Goal: Task Accomplishment & Management: Manage account settings

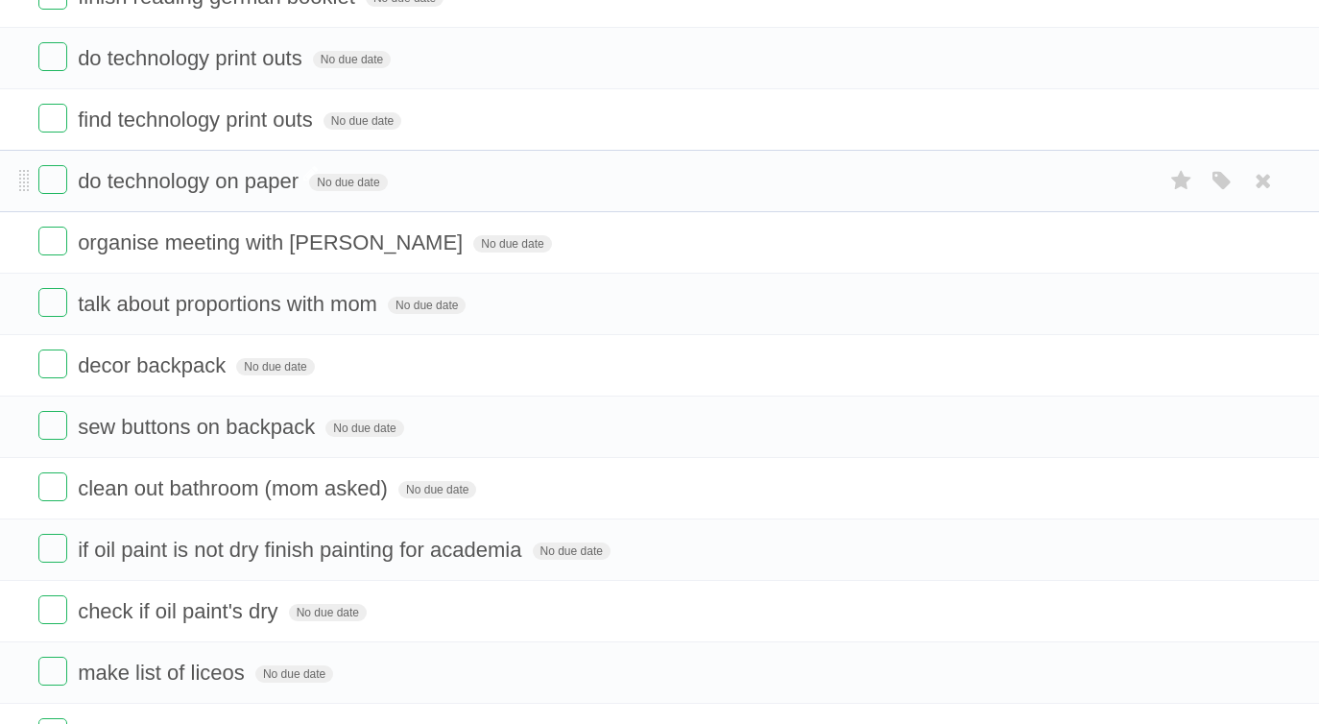
scroll to position [70, 0]
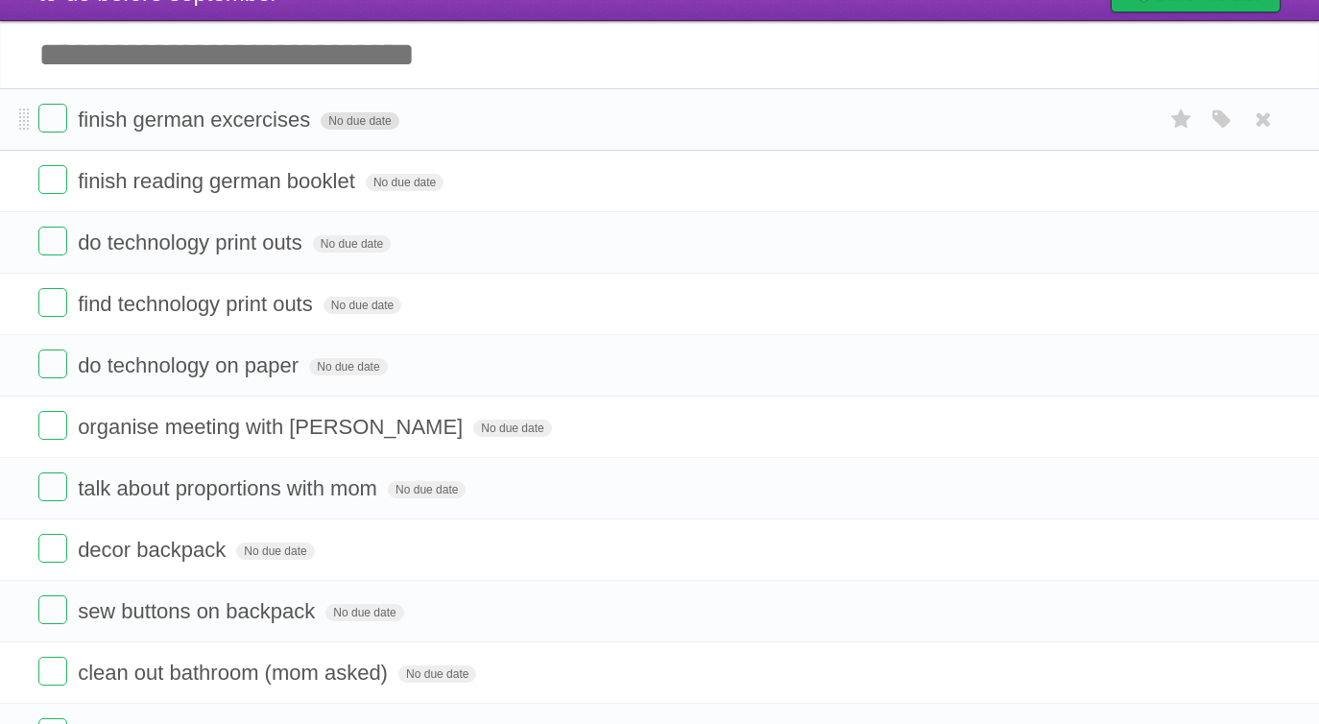
click at [322, 128] on span "No due date" at bounding box center [360, 120] width 78 height 17
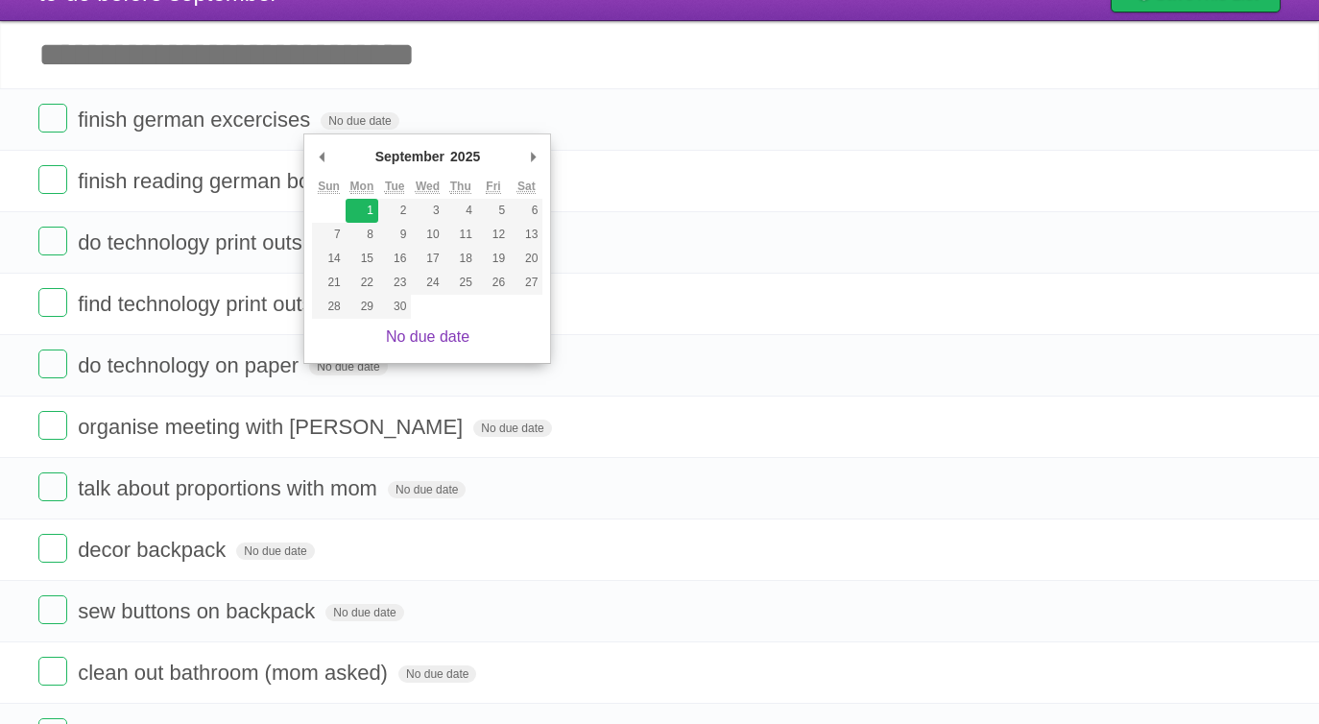
type span "[DATE]"
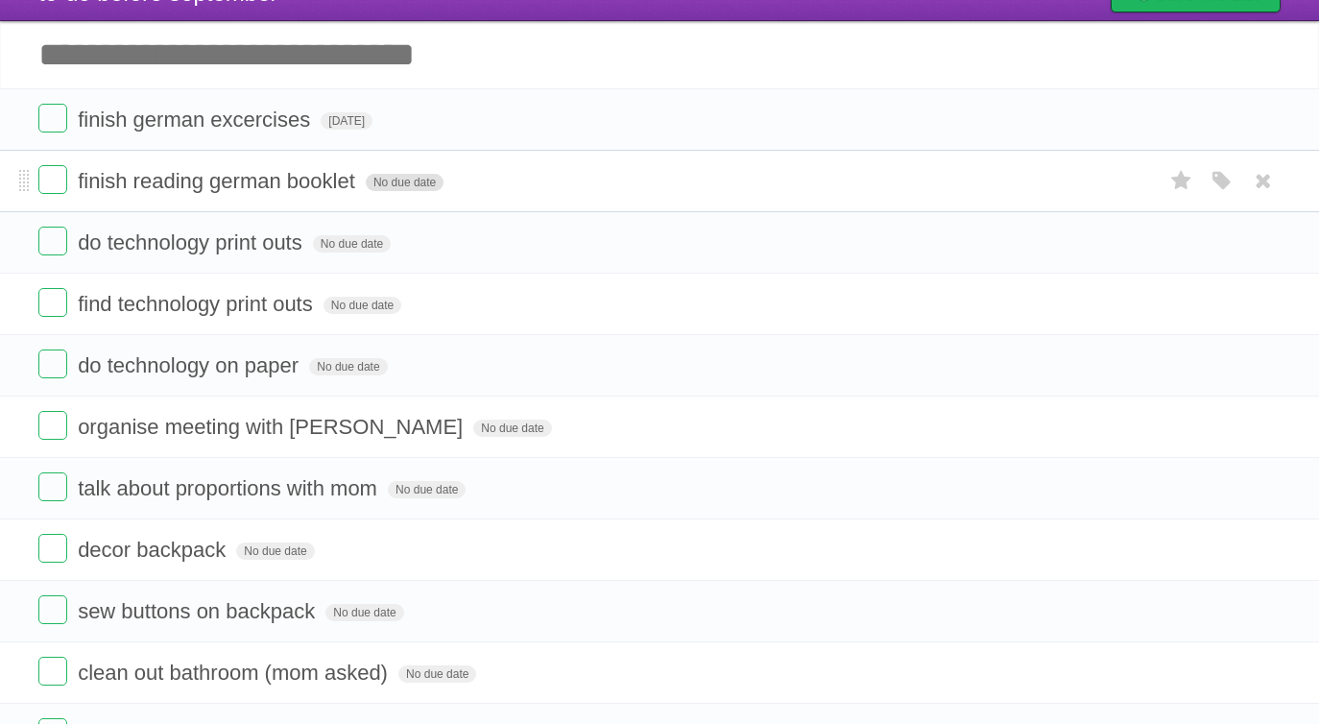
click at [380, 179] on span "No due date" at bounding box center [405, 182] width 78 height 17
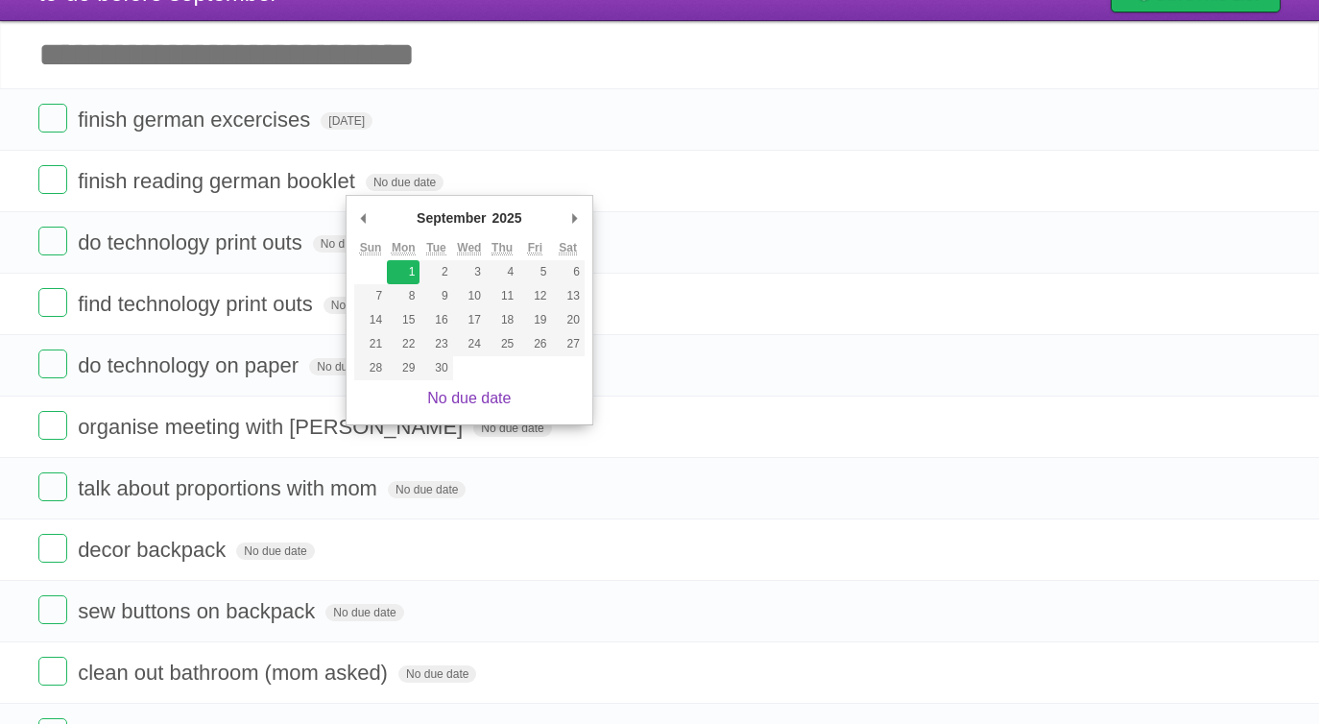
type span "[DATE]"
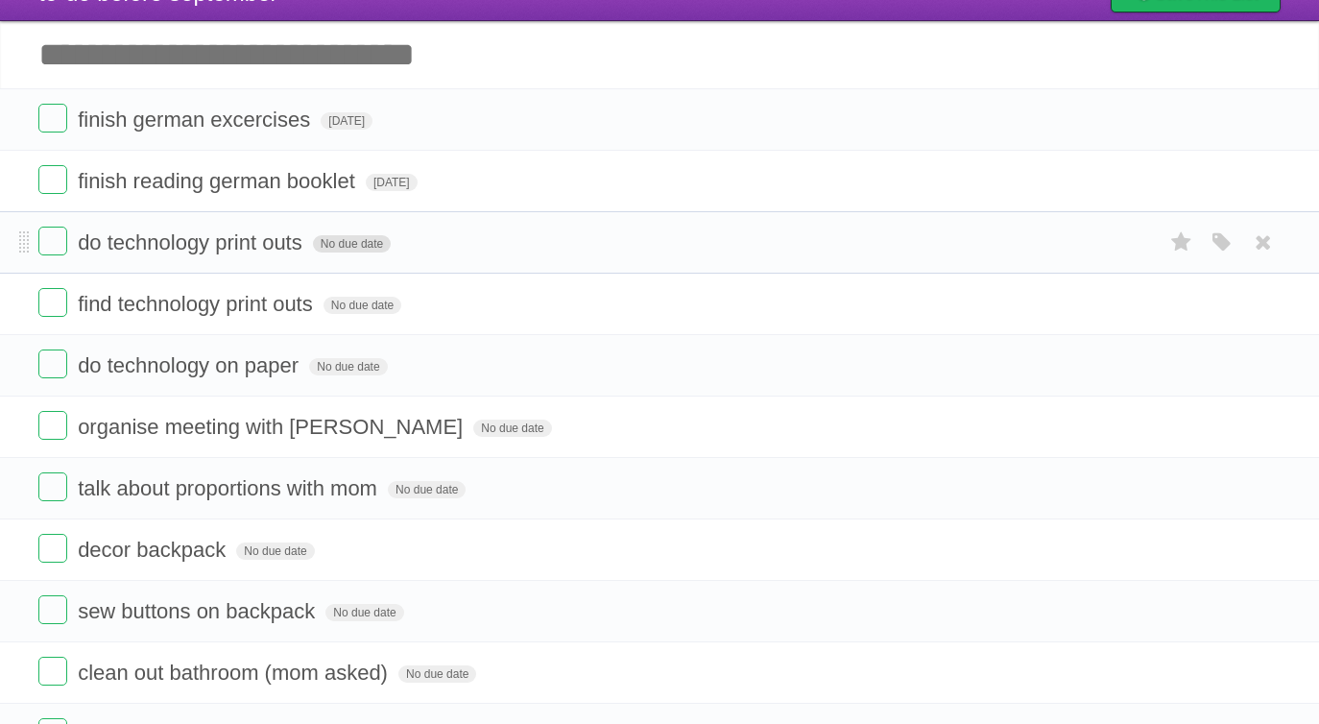
click at [322, 250] on span "No due date" at bounding box center [352, 243] width 78 height 17
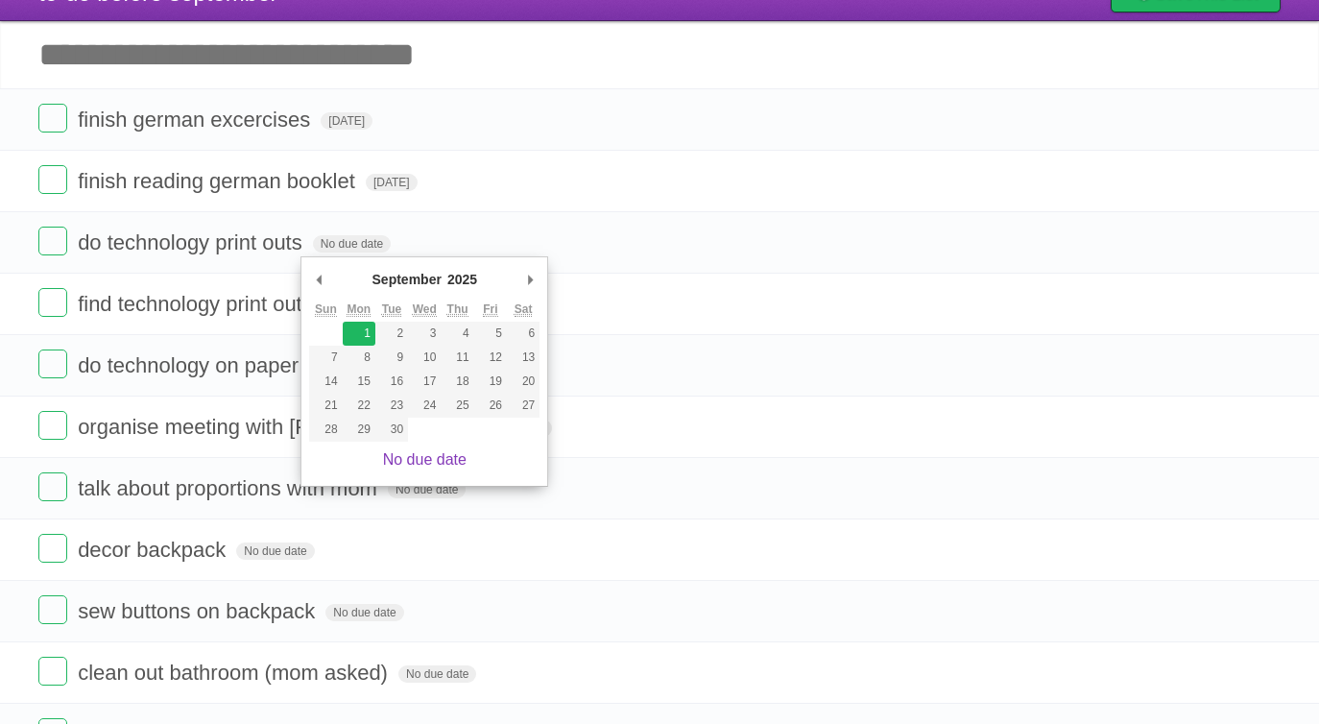
type span "[DATE]"
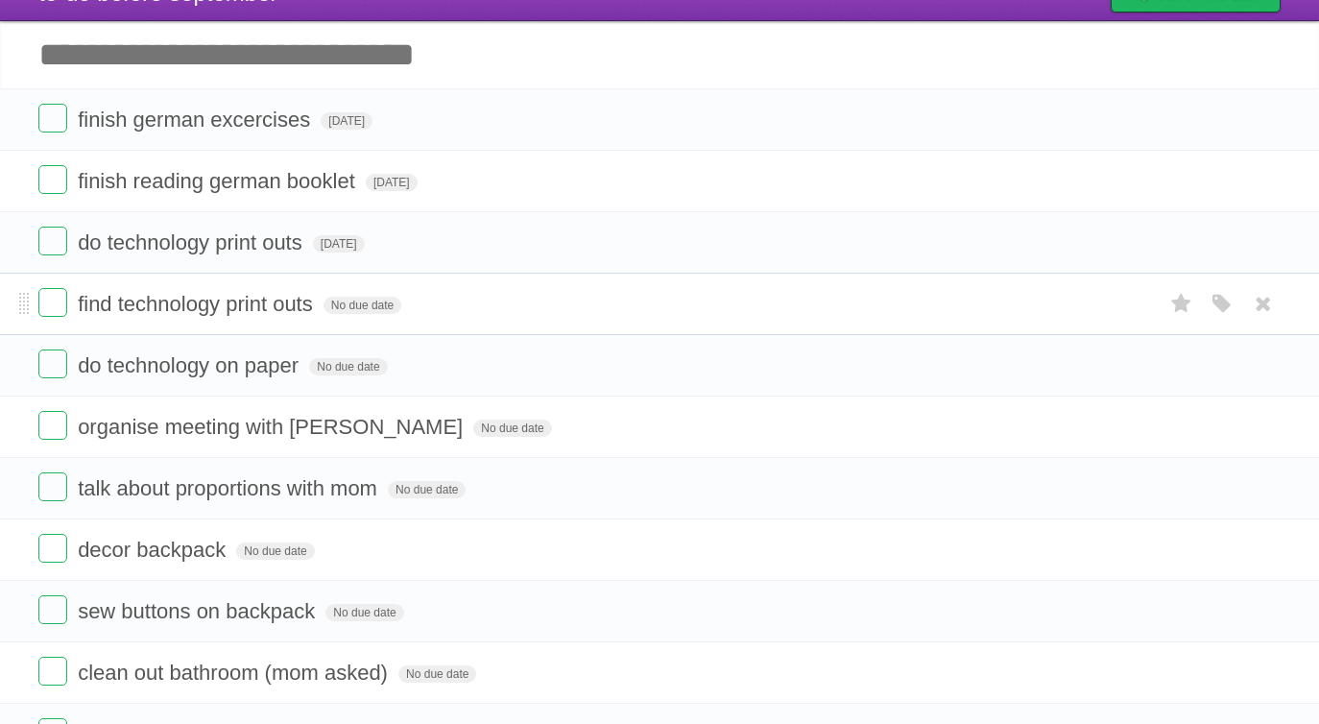
click at [333, 291] on form "find technology print outs No due date White Red Blue Green Purple Orange" at bounding box center [659, 304] width 1242 height 32
click at [330, 301] on span "No due date" at bounding box center [362, 305] width 78 height 17
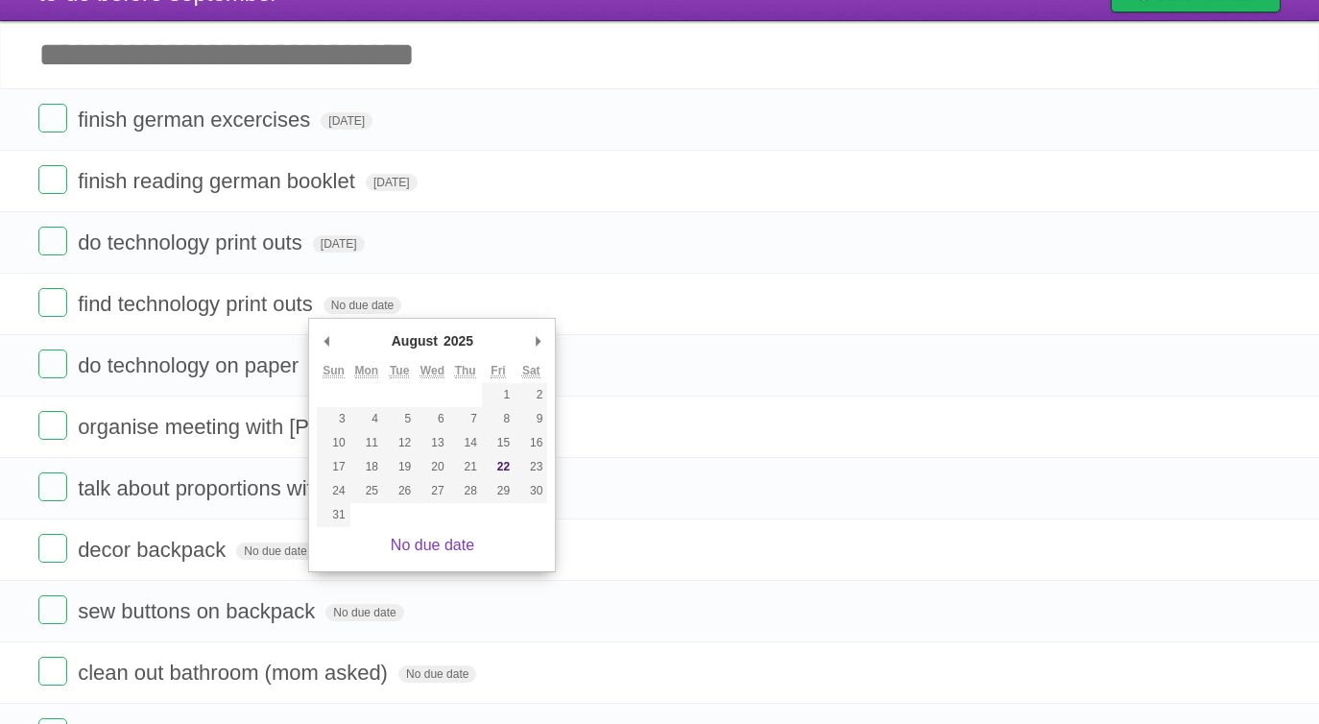
click at [525, 339] on div "August ******* ******** ***** ***** *** **** **** ****** ********* ******* ****…" at bounding box center [432, 342] width 230 height 33
click at [548, 340] on div "August ******* ******** ***** ***** *** **** **** ****** ********* ******* ****…" at bounding box center [432, 445] width 248 height 254
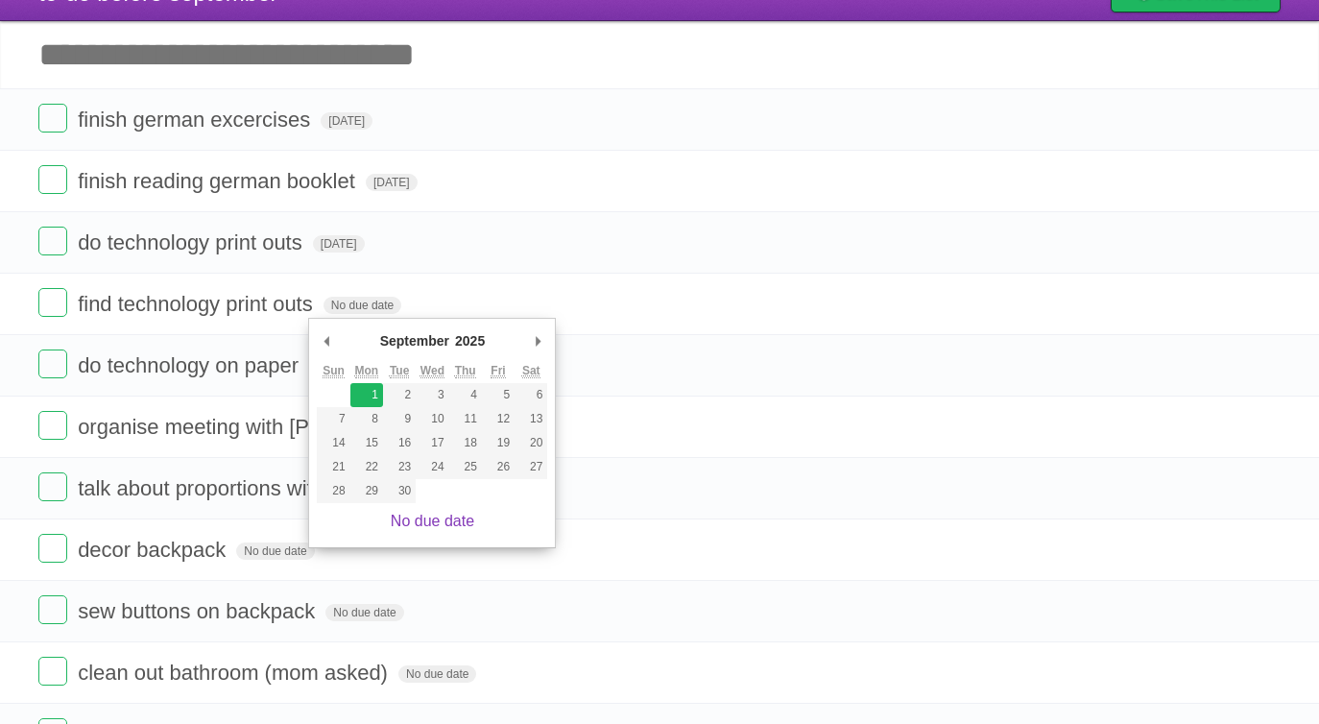
type span "[DATE]"
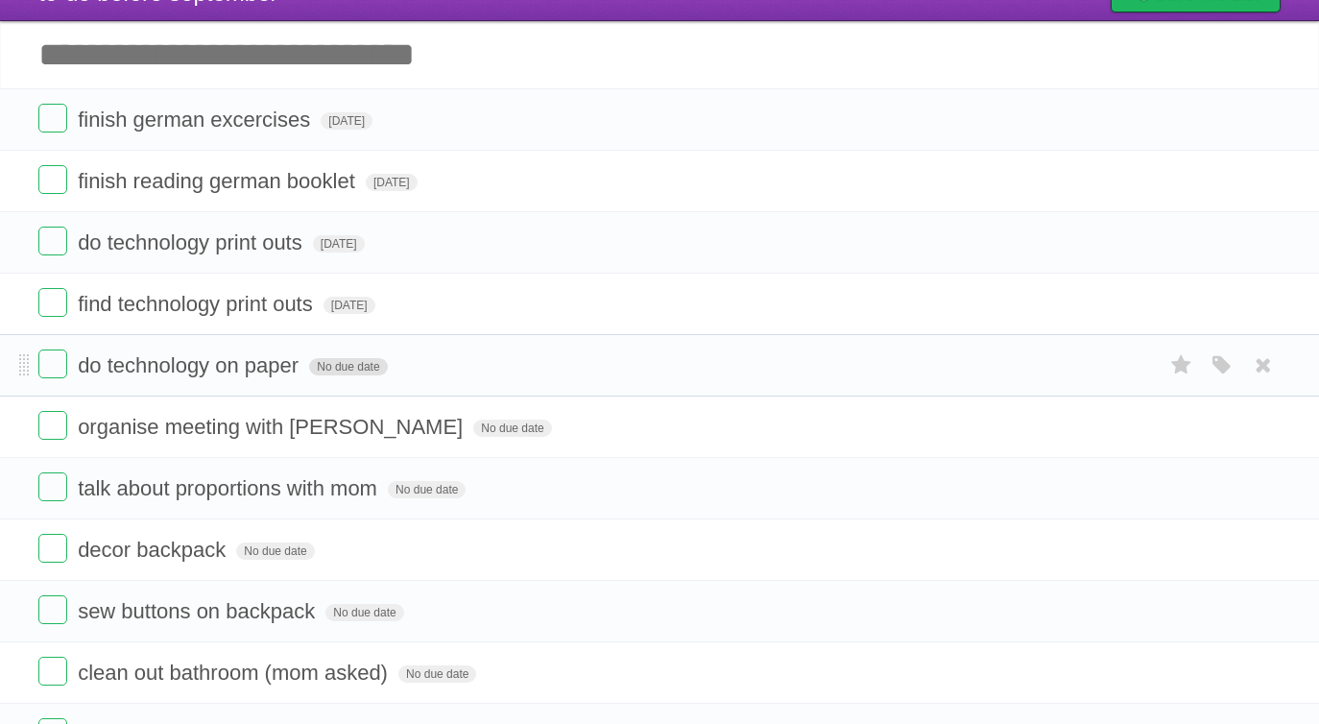
click at [317, 370] on span "No due date" at bounding box center [348, 366] width 78 height 17
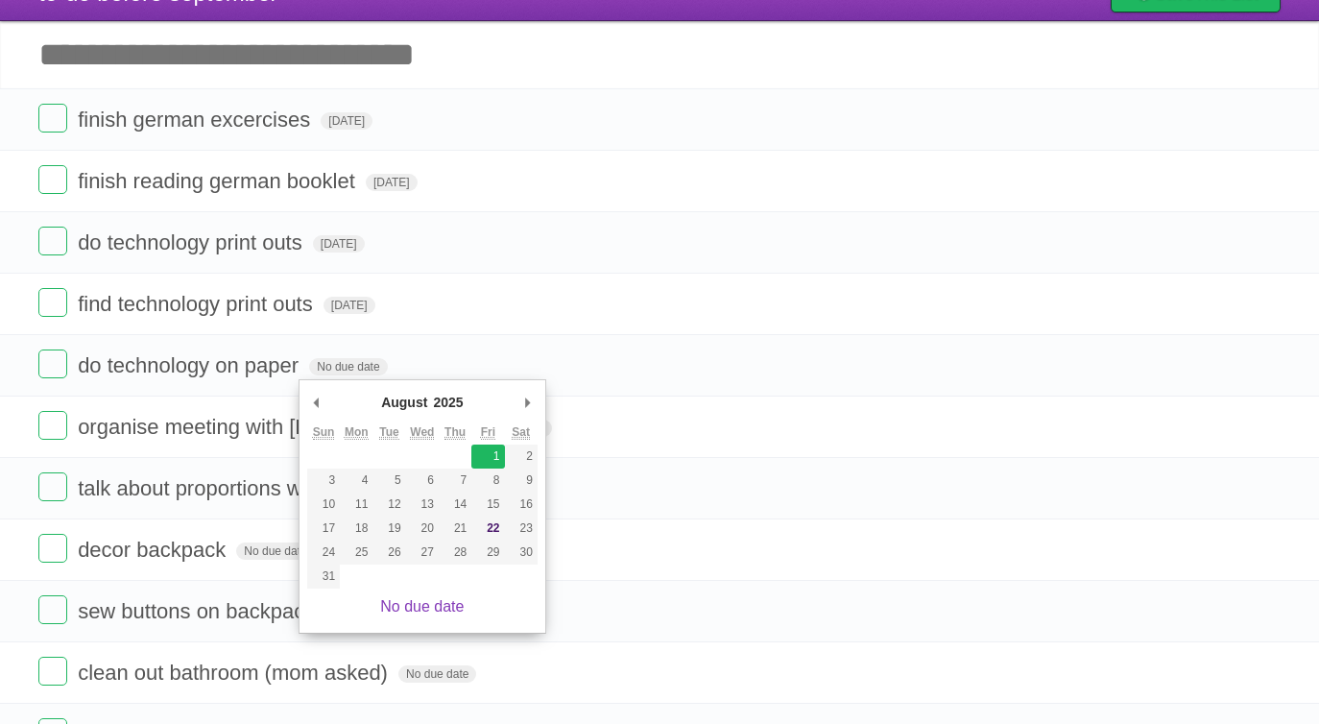
type span "[DATE]"
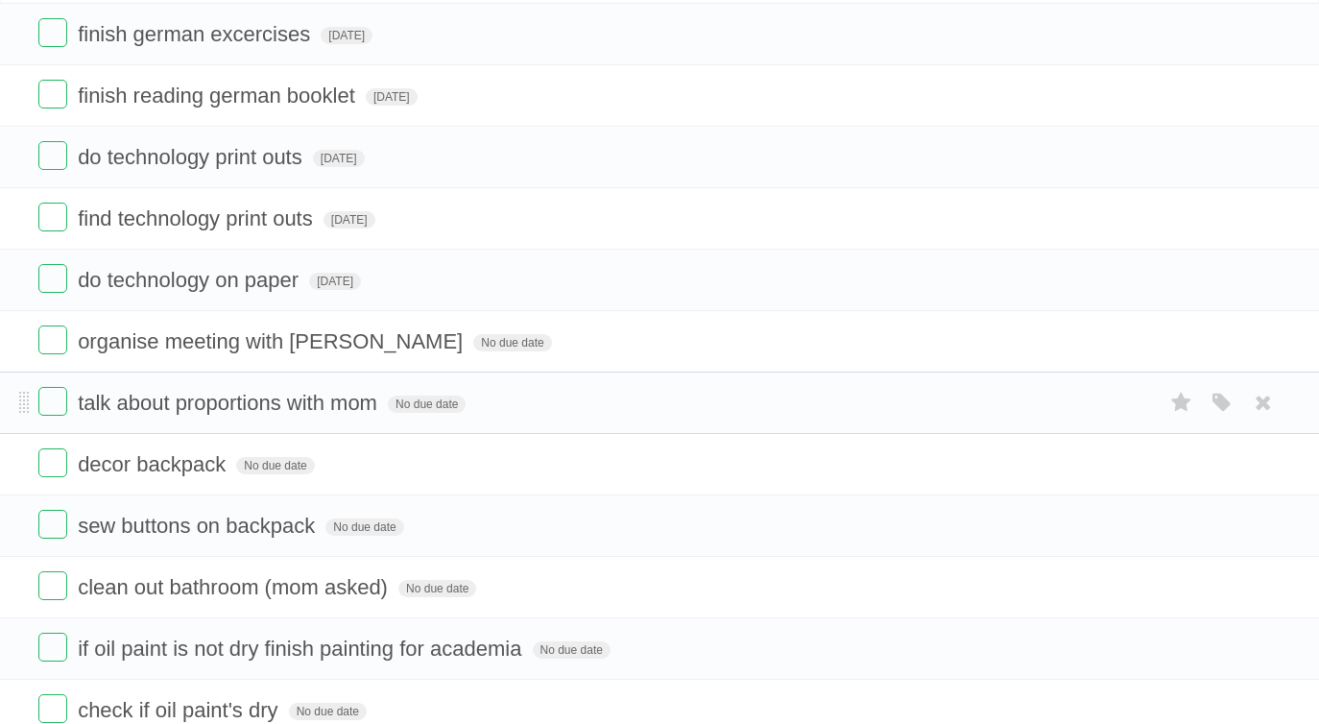
scroll to position [168, 0]
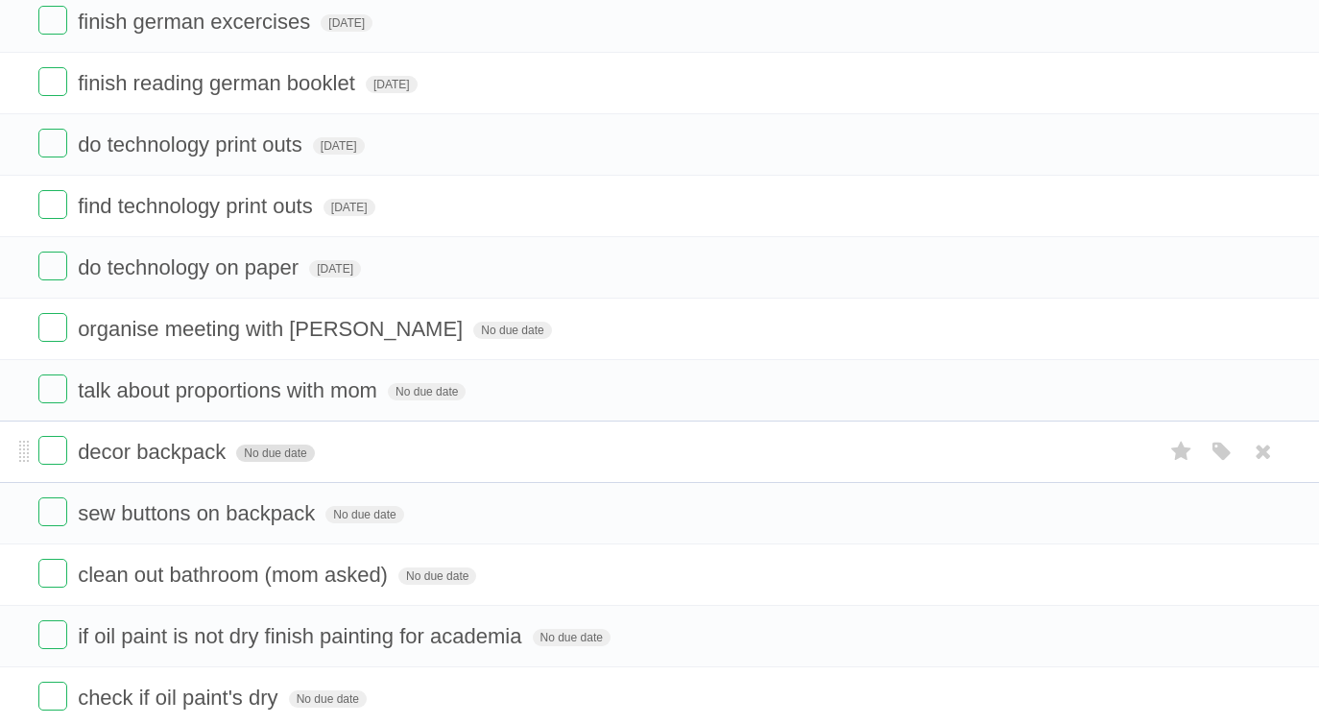
click at [276, 457] on span "No due date" at bounding box center [275, 452] width 78 height 17
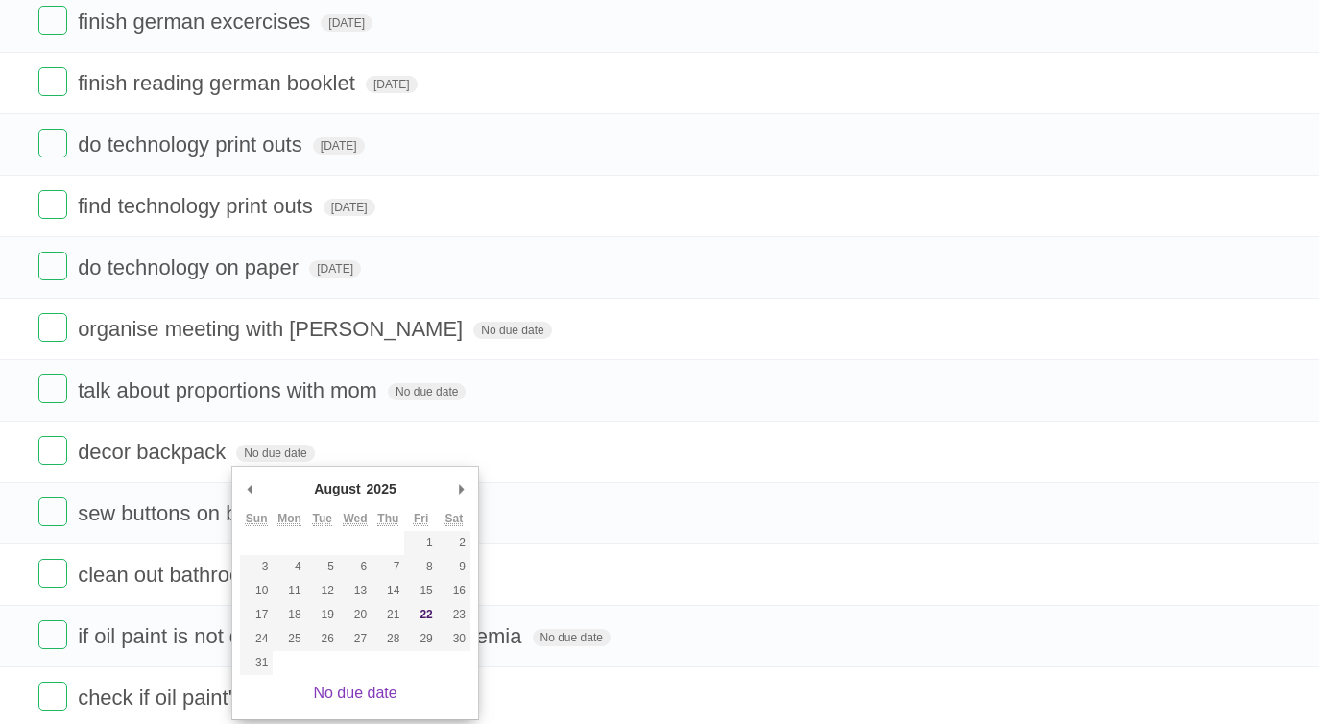
click at [466, 468] on div "August ******* ******** ***** ***** *** **** **** ****** ********* ******* ****…" at bounding box center [355, 593] width 248 height 254
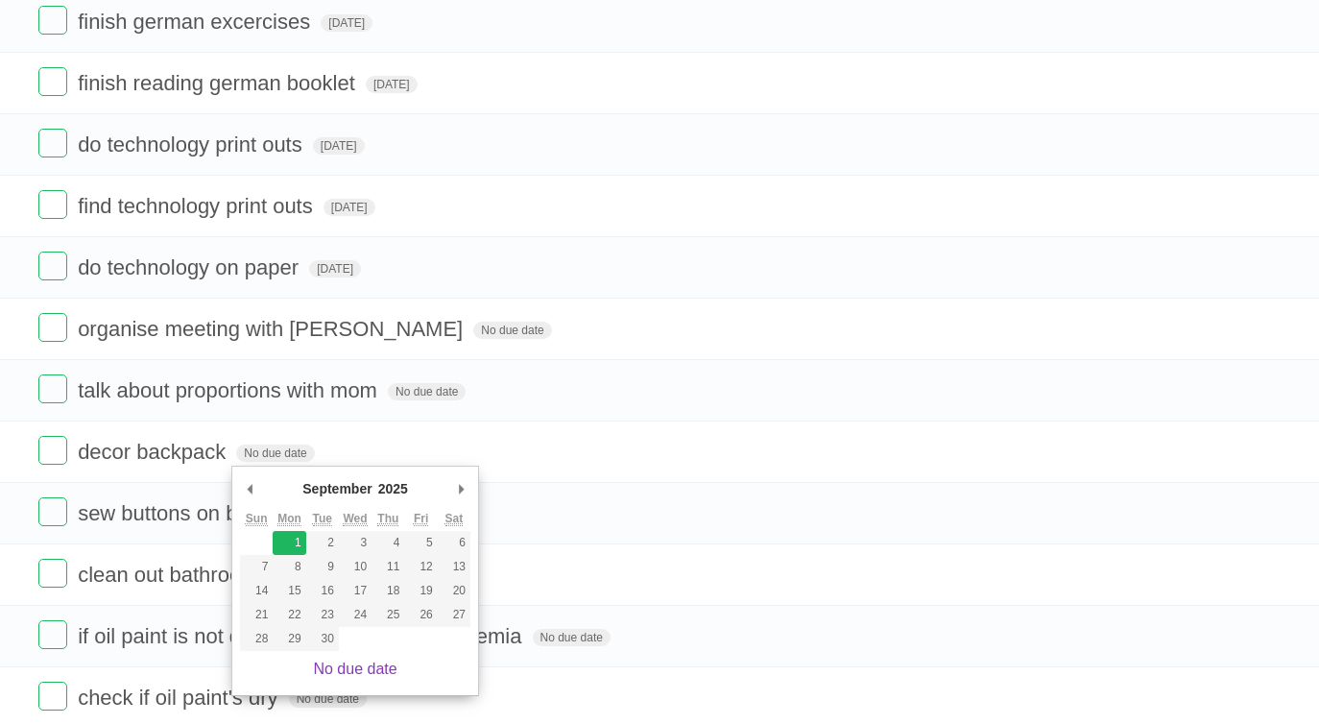
type span "[DATE]"
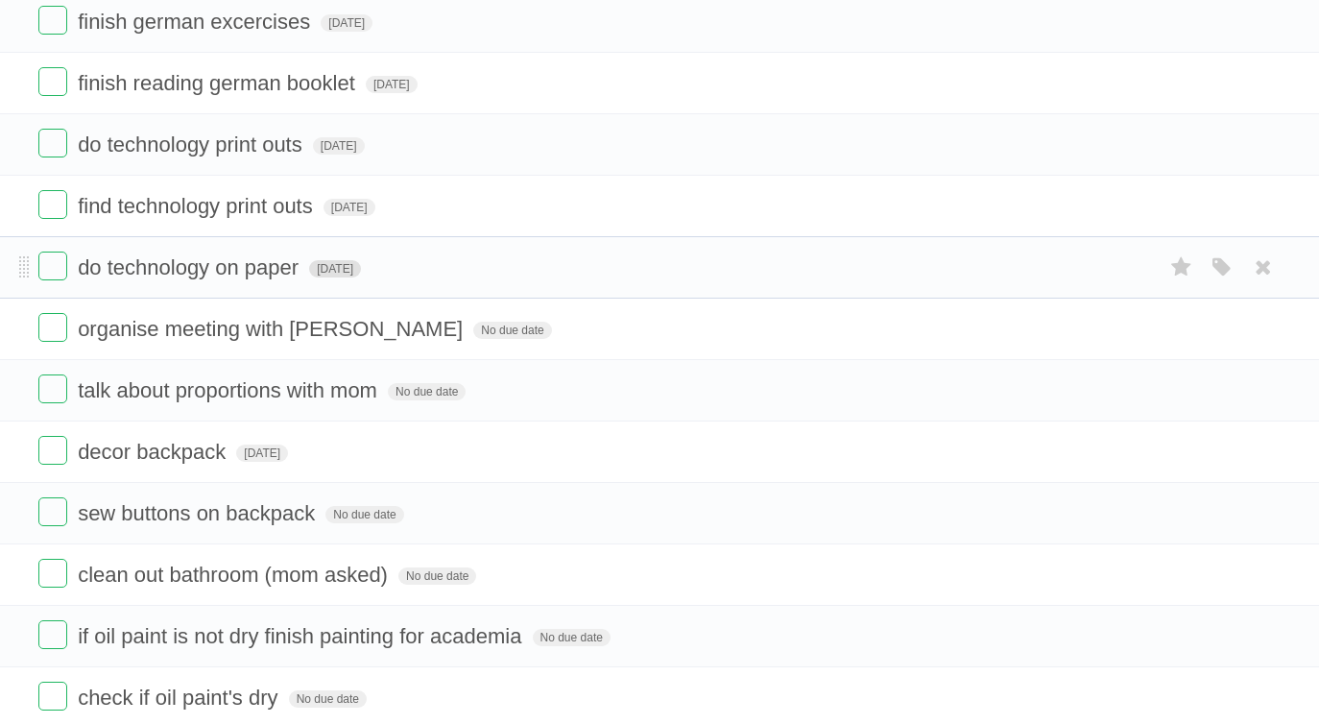
click at [324, 277] on span "[DATE]" at bounding box center [335, 268] width 52 height 17
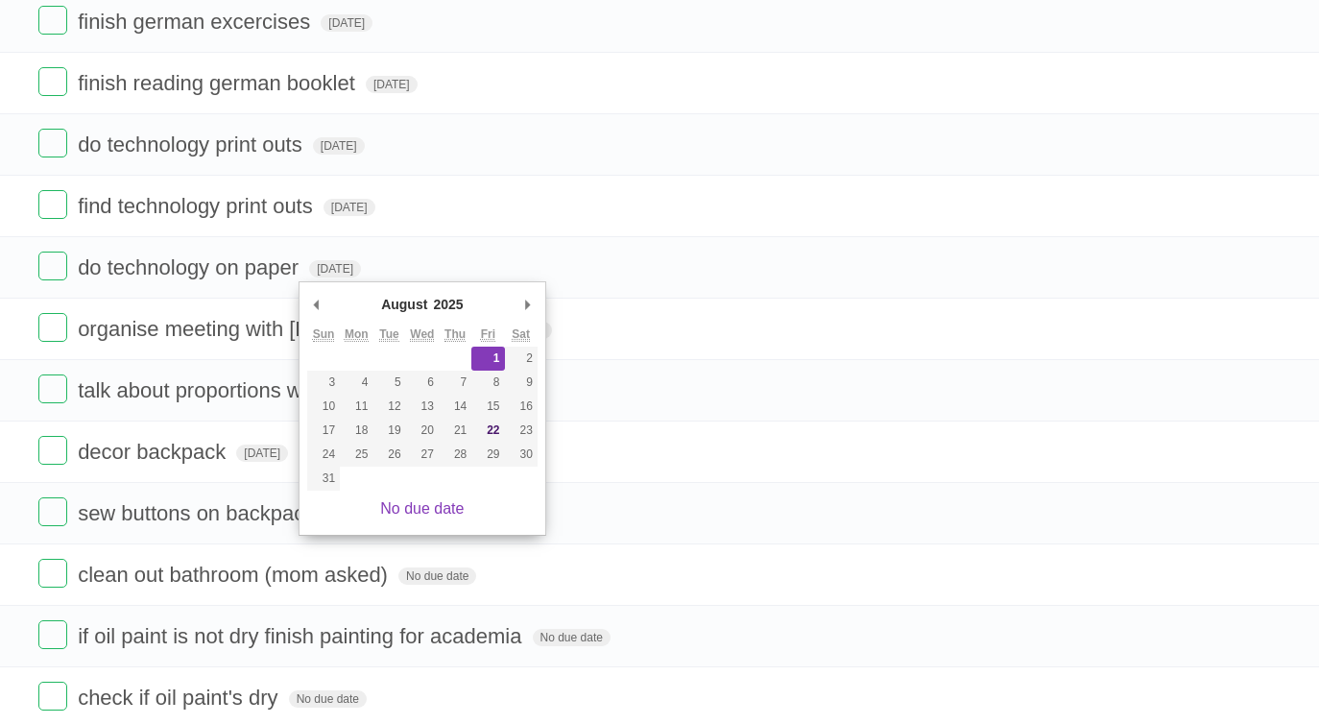
click at [519, 329] on abbr "Sat" at bounding box center [521, 334] width 18 height 14
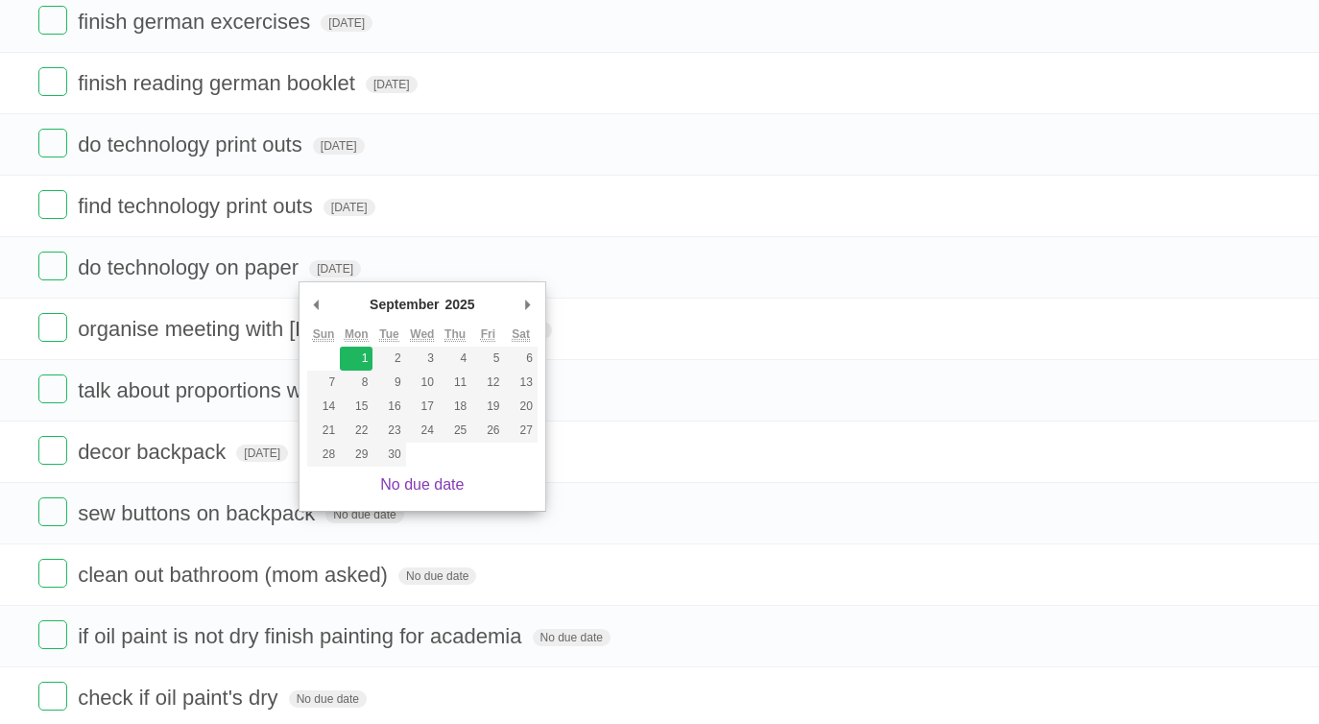
type span "[DATE]"
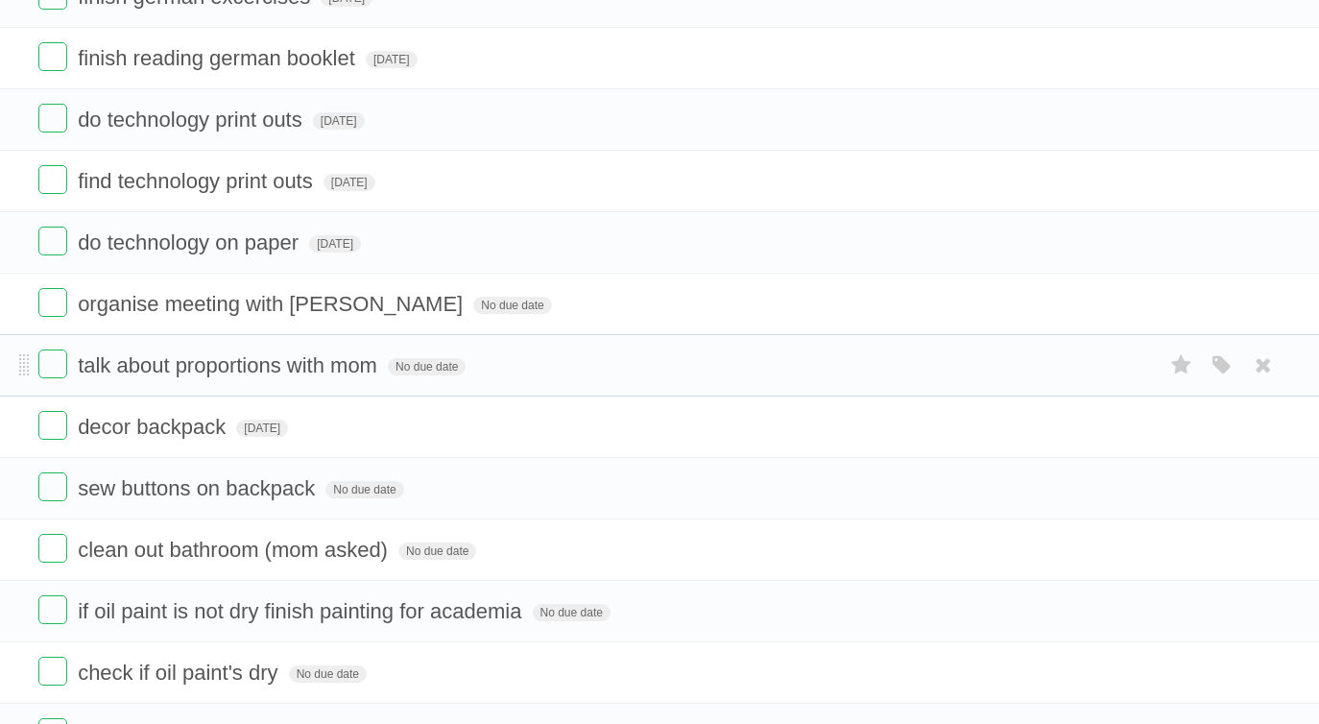
scroll to position [205, 0]
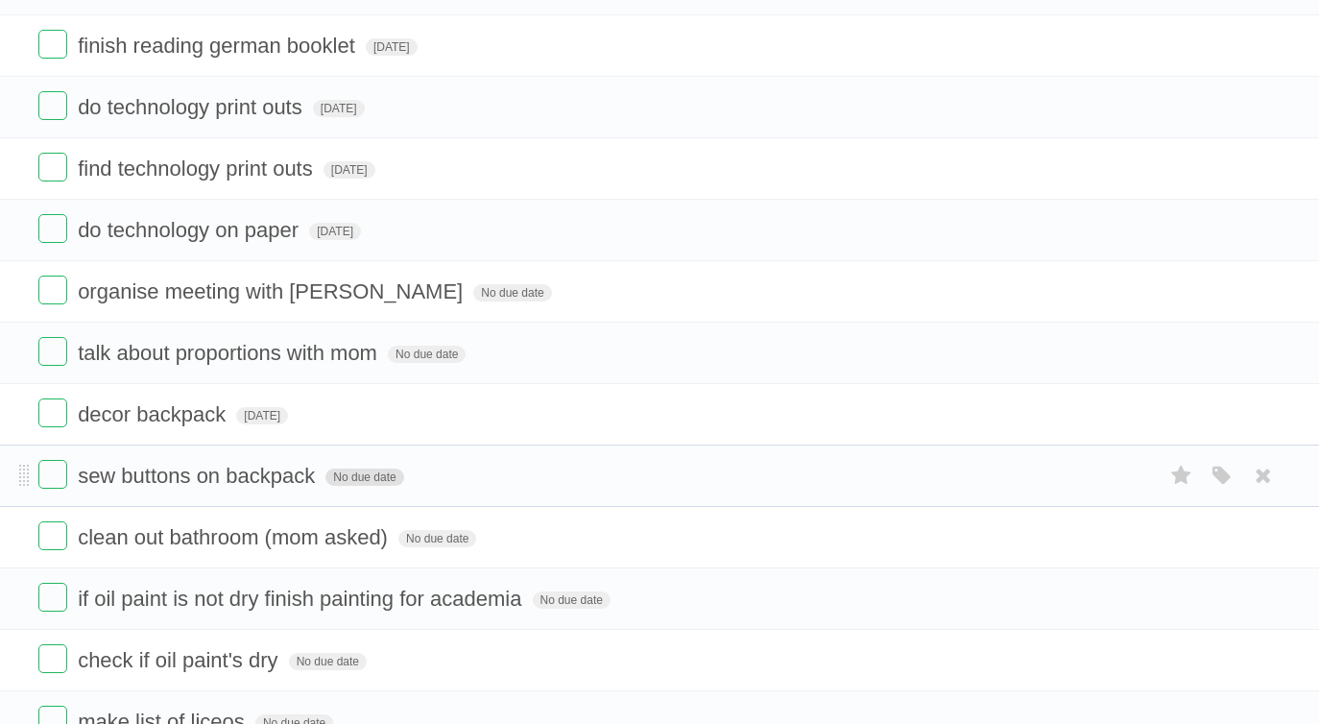
click at [343, 483] on span "No due date" at bounding box center [364, 476] width 78 height 17
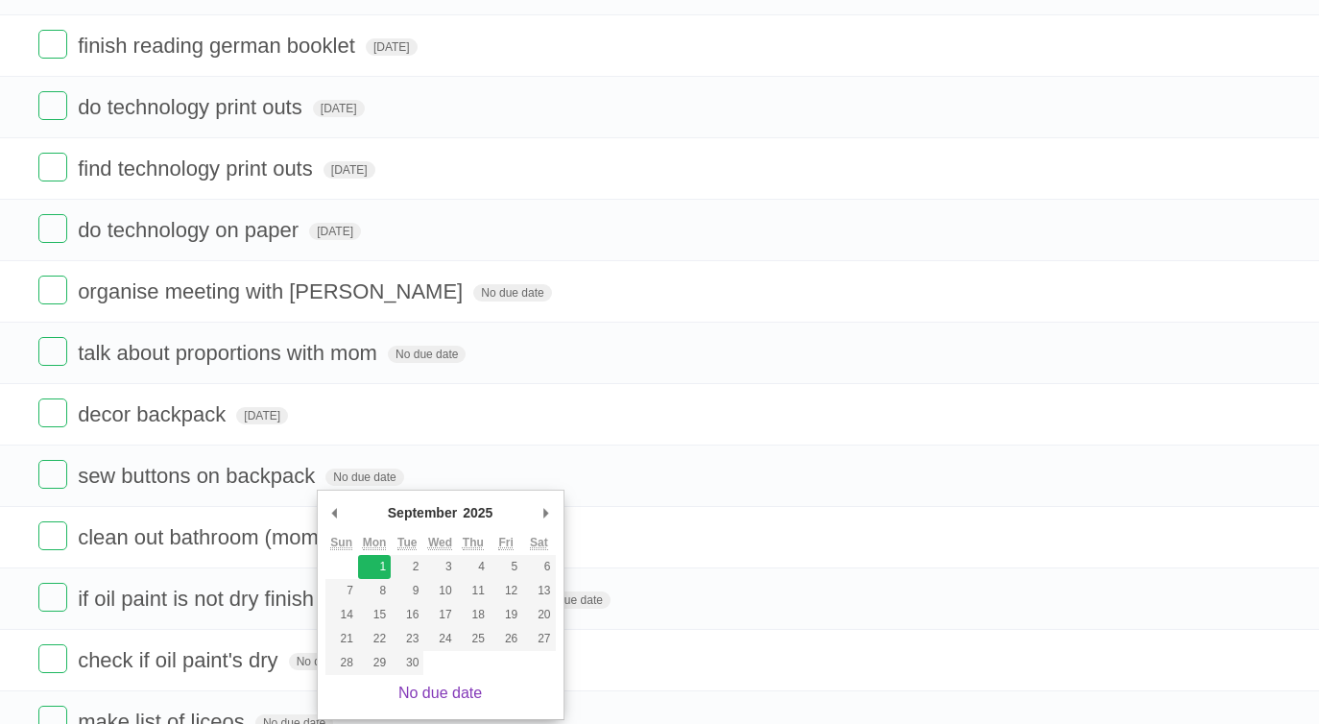
type span "[DATE]"
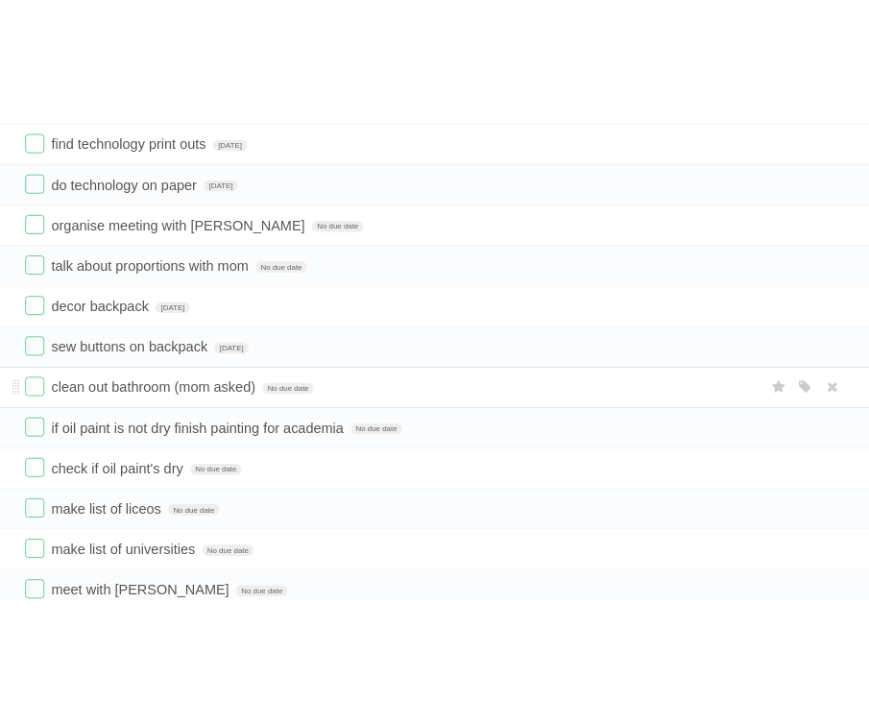
scroll to position [355, 0]
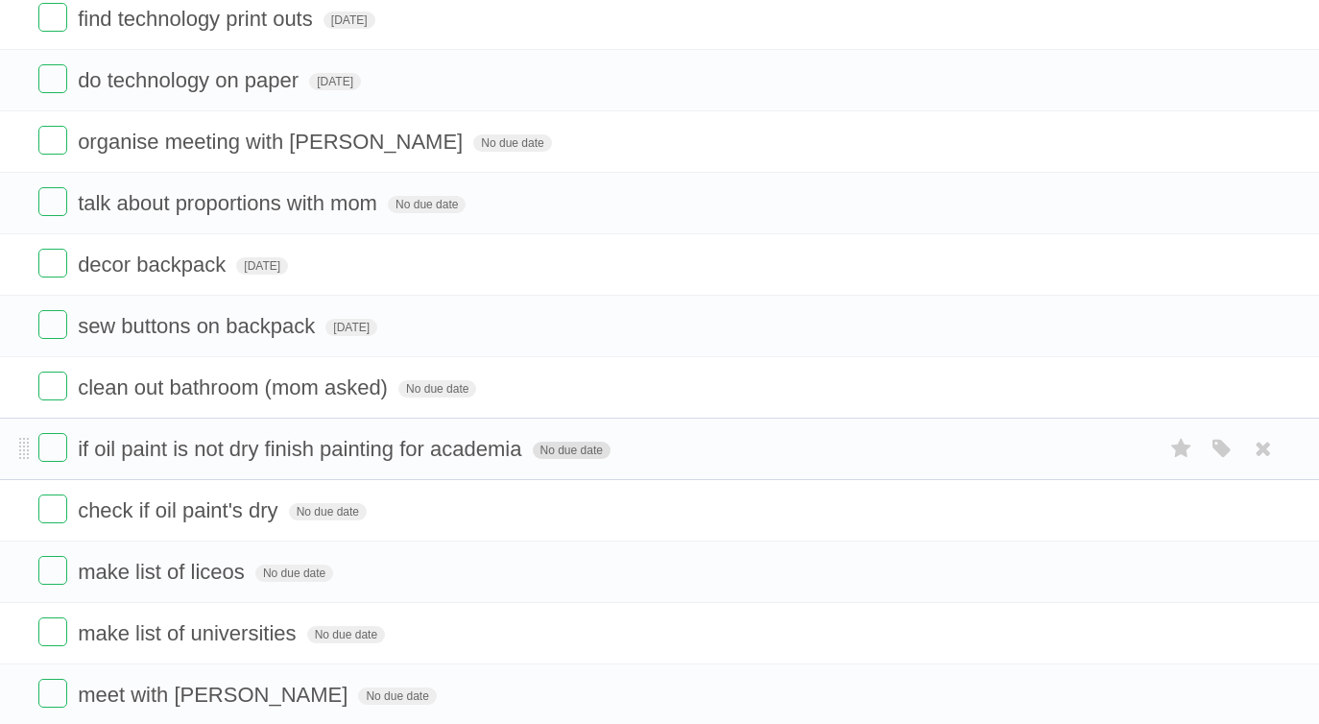
click at [546, 459] on span "No due date" at bounding box center [572, 450] width 78 height 17
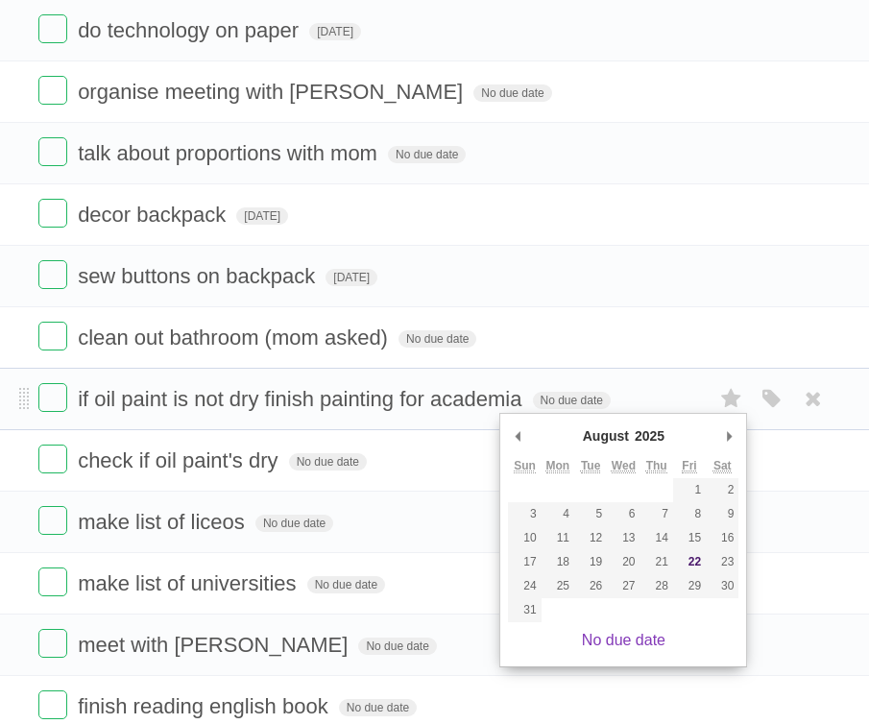
scroll to position [418, 0]
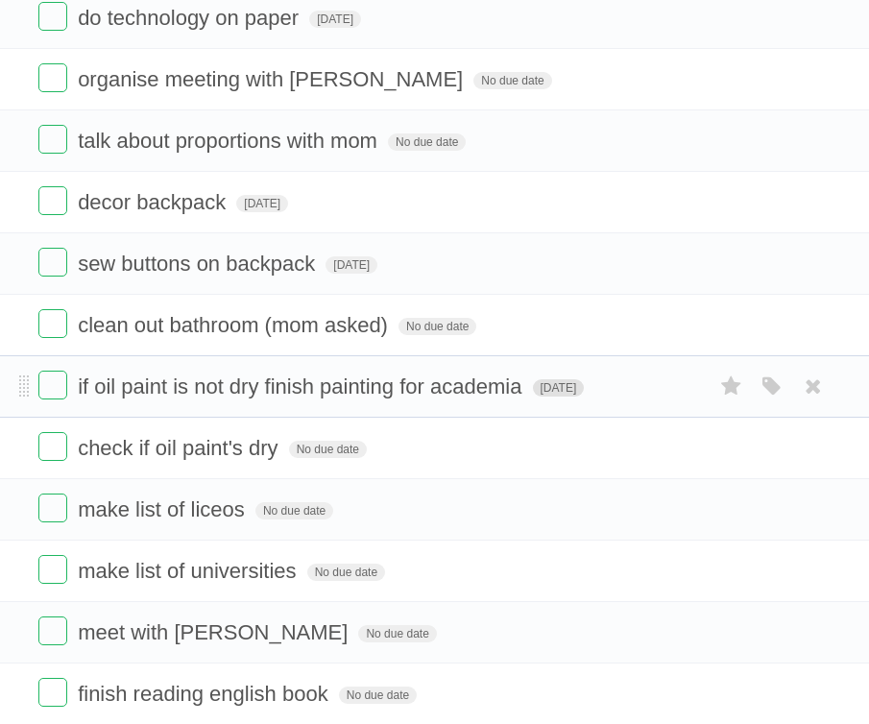
click at [566, 391] on span "[DATE]" at bounding box center [559, 387] width 52 height 17
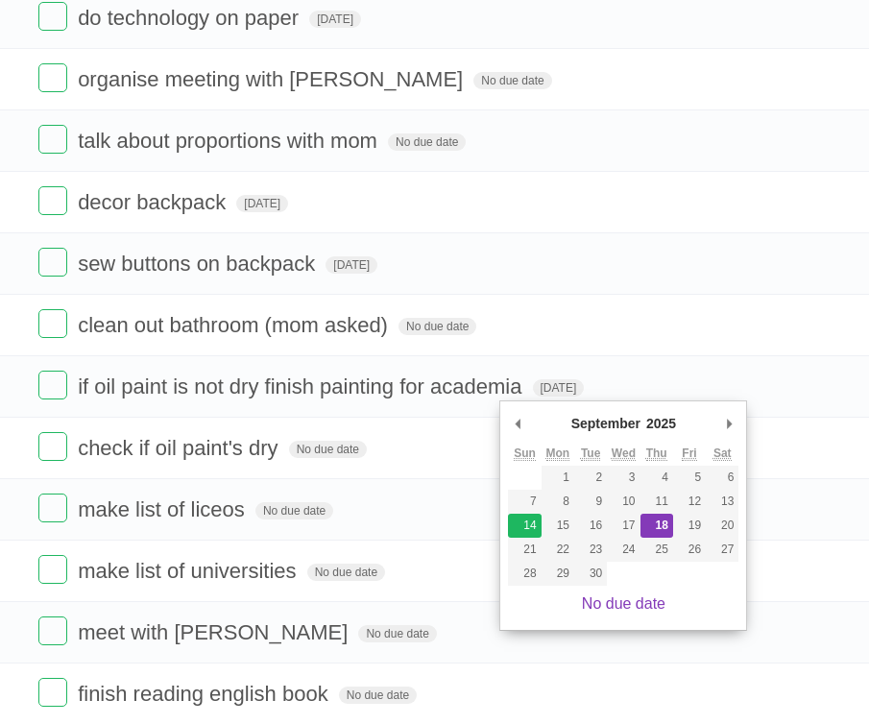
type span "[DATE]"
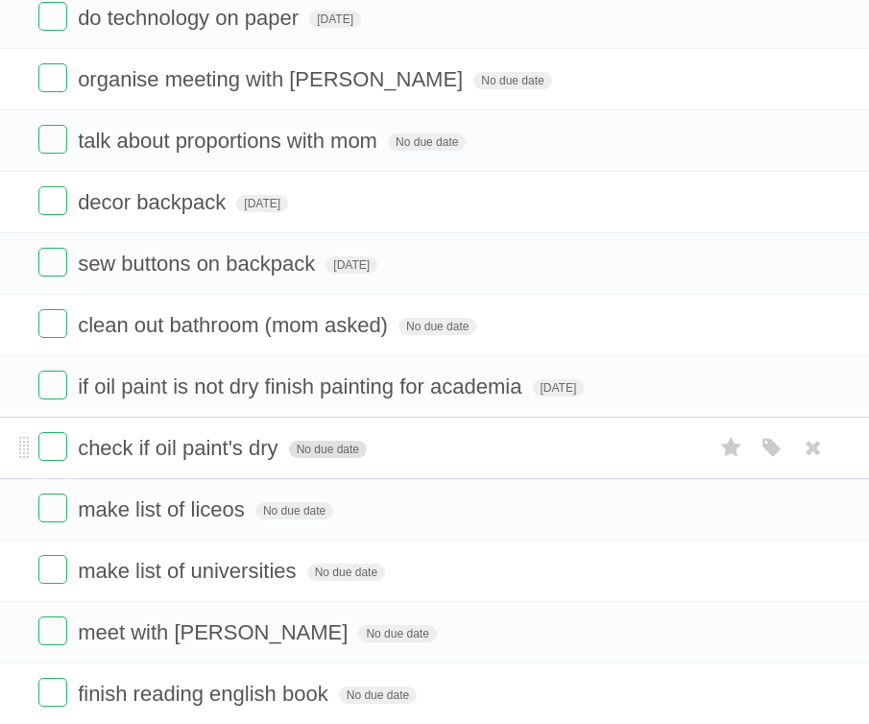
click at [321, 456] on span "No due date" at bounding box center [328, 449] width 78 height 17
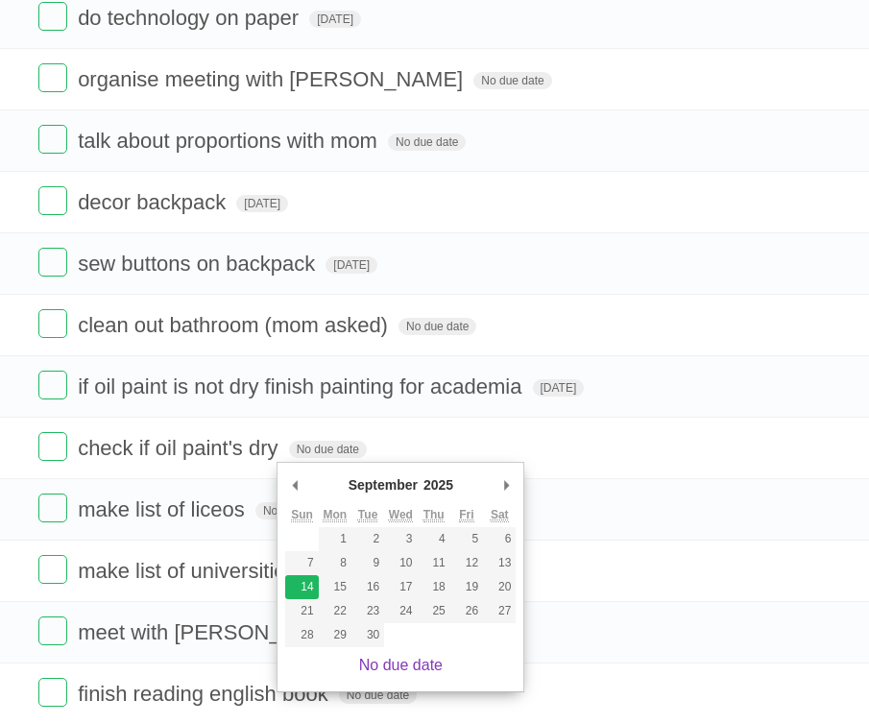
type span "[DATE]"
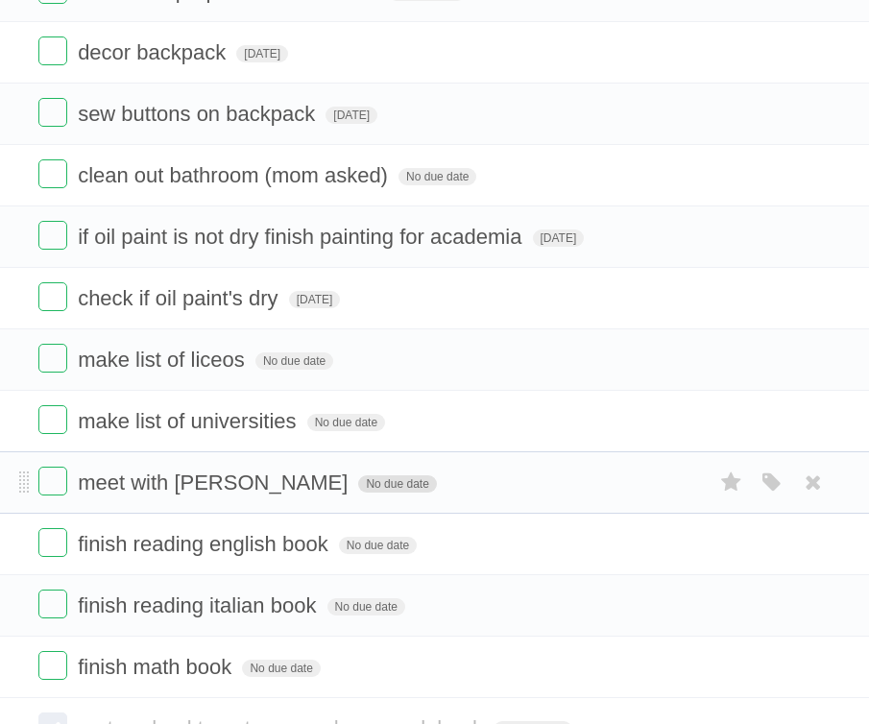
scroll to position [580, 0]
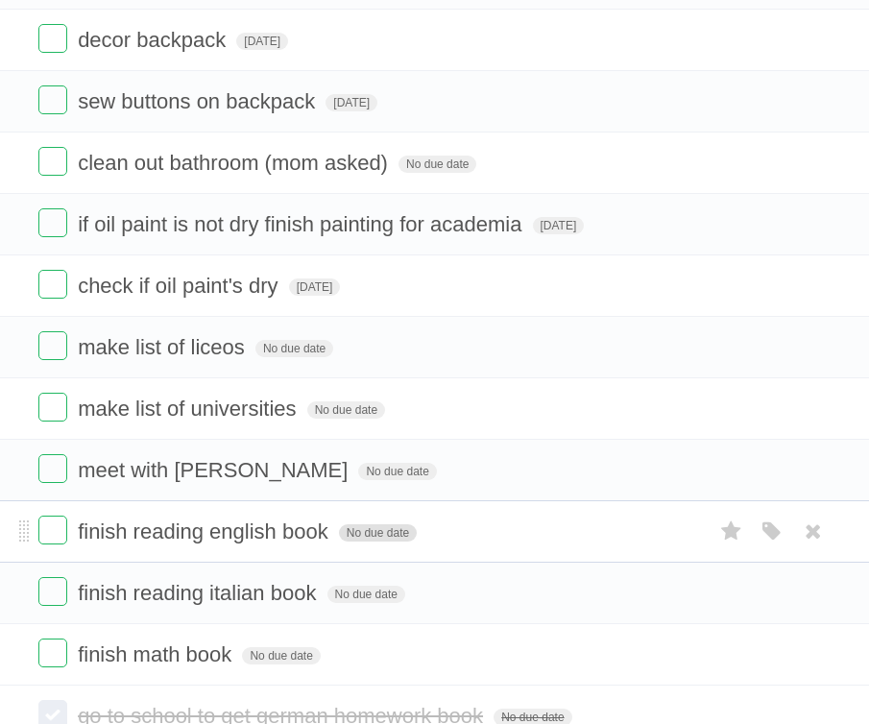
click at [339, 537] on span "No due date" at bounding box center [378, 532] width 78 height 17
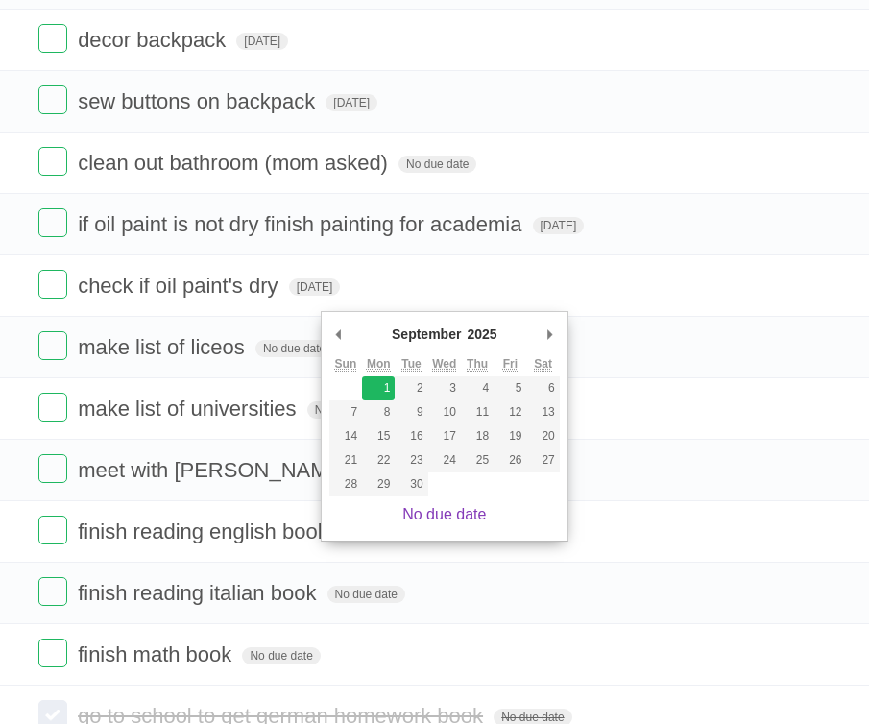
type span "[DATE]"
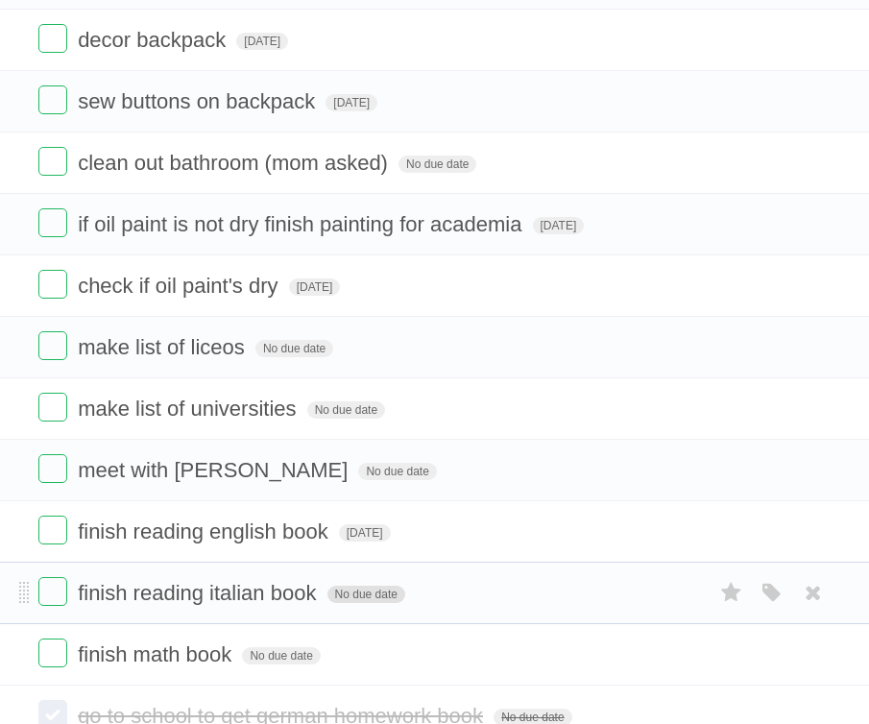
click at [344, 603] on span "No due date" at bounding box center [366, 593] width 78 height 17
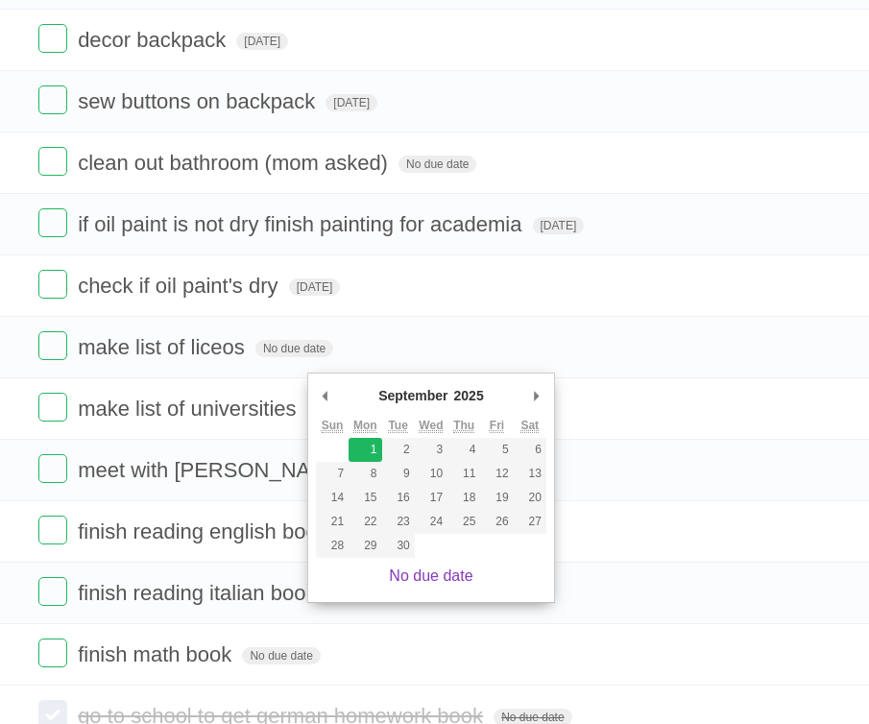
type span "[DATE]"
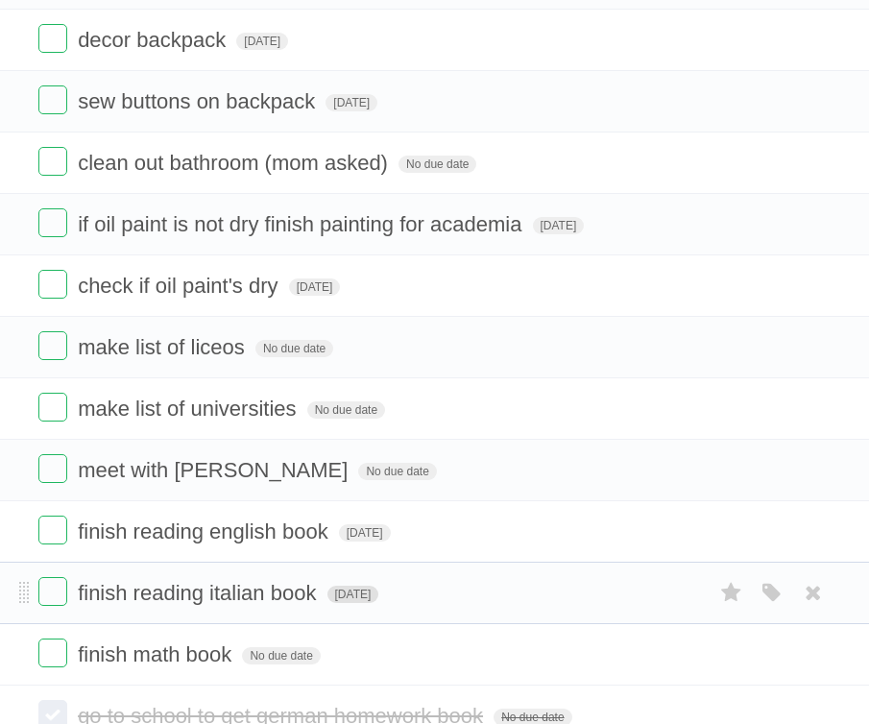
click at [342, 599] on span "[DATE]" at bounding box center [353, 593] width 52 height 17
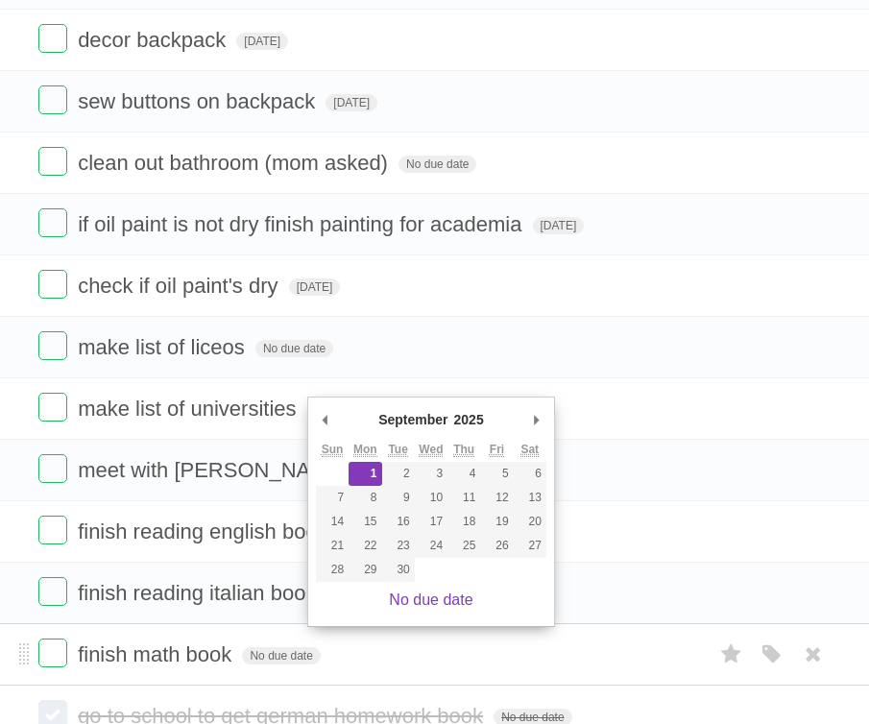
drag, startPoint x: 209, startPoint y: 671, endPoint x: 239, endPoint y: 668, distance: 29.9
click at [213, 670] on form "finish math book No due date White Red Blue Green Purple Orange" at bounding box center [434, 654] width 792 height 32
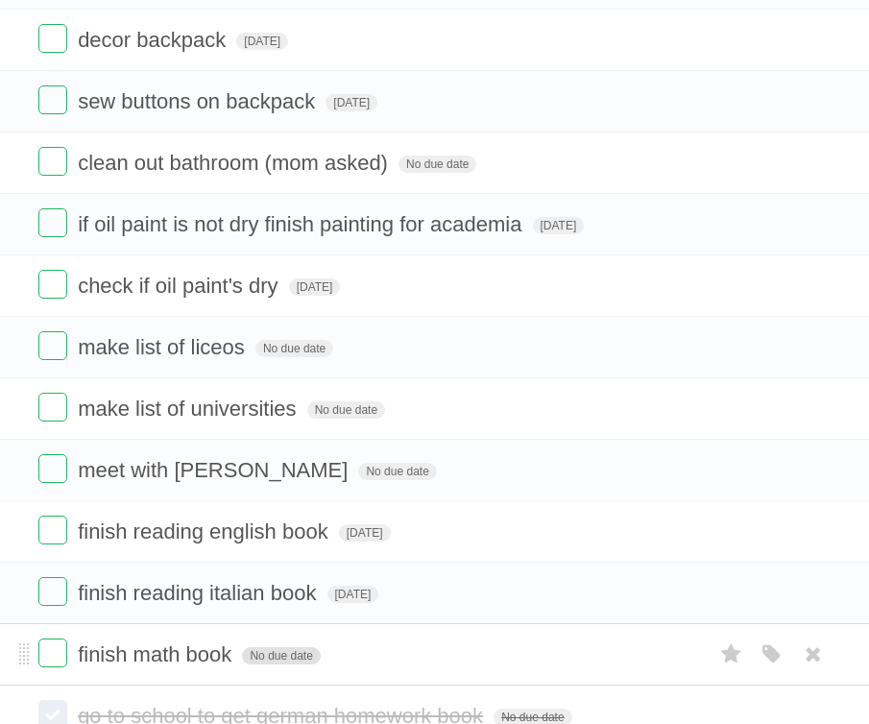
click at [258, 661] on span "No due date" at bounding box center [281, 655] width 78 height 17
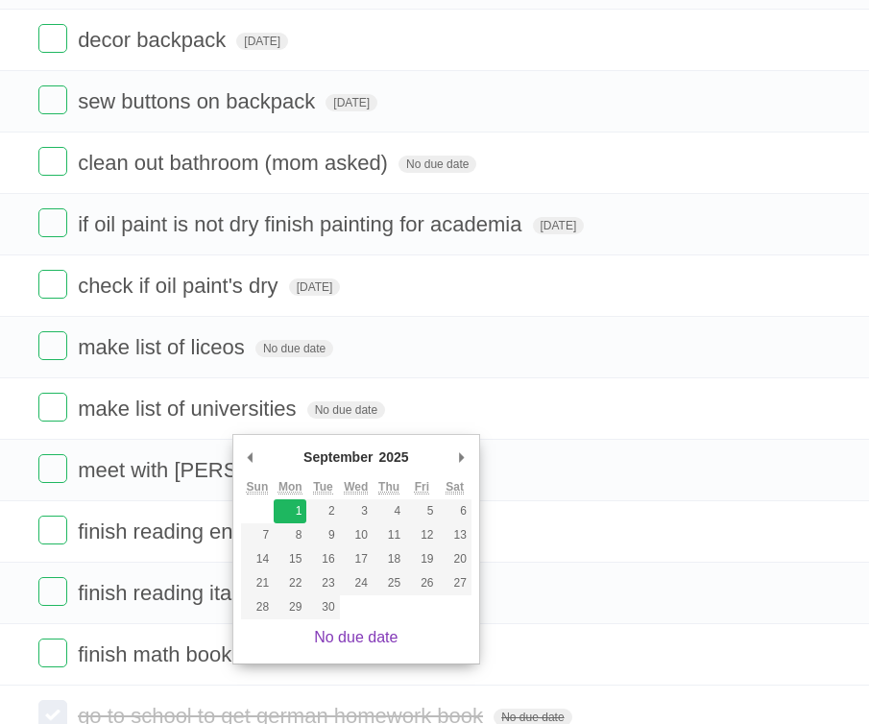
type span "[DATE]"
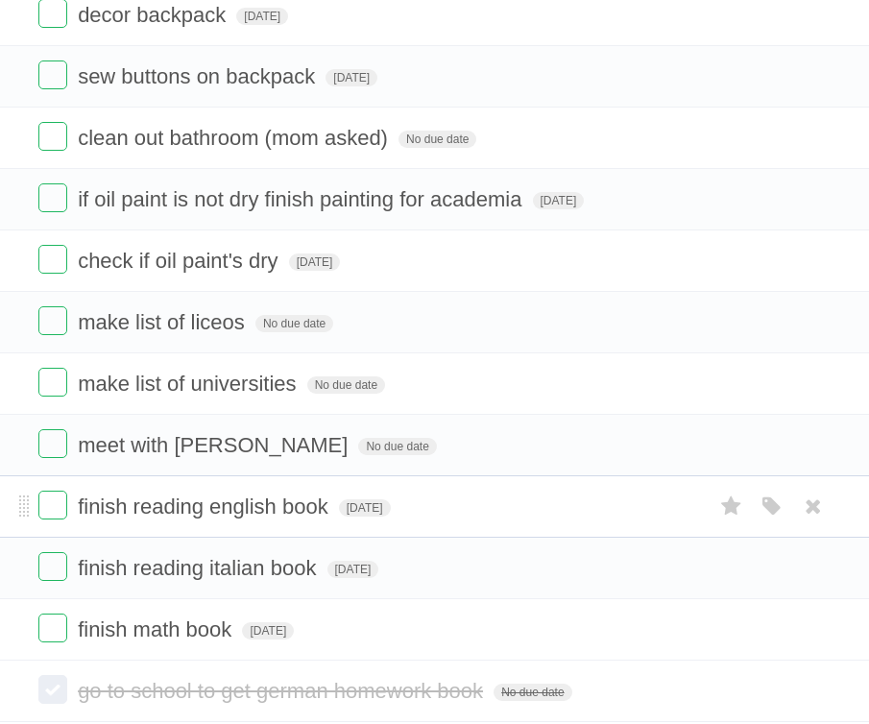
scroll to position [682, 0]
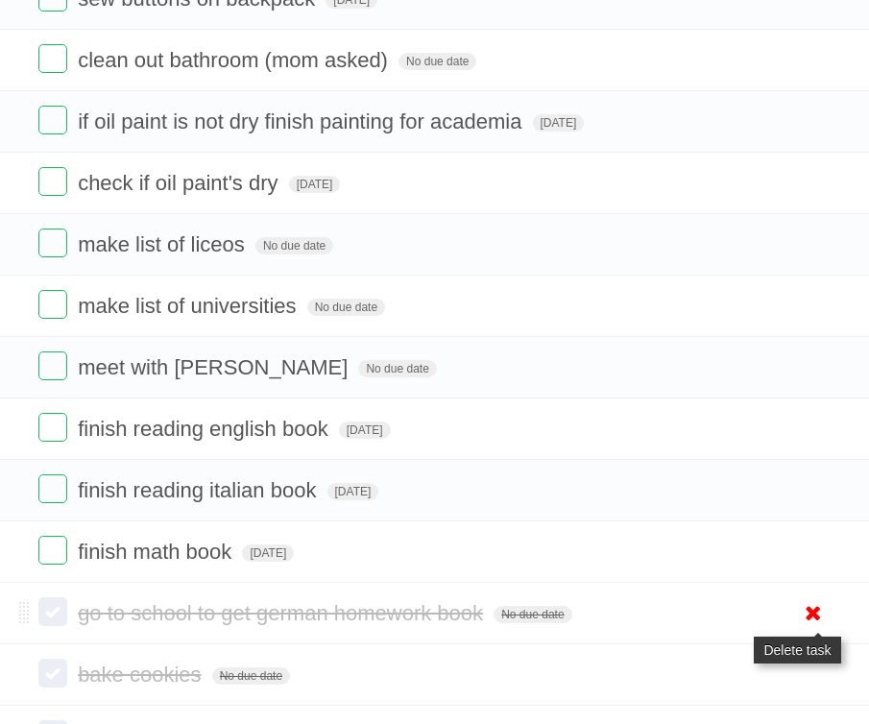
click at [804, 610] on icon at bounding box center [813, 613] width 27 height 32
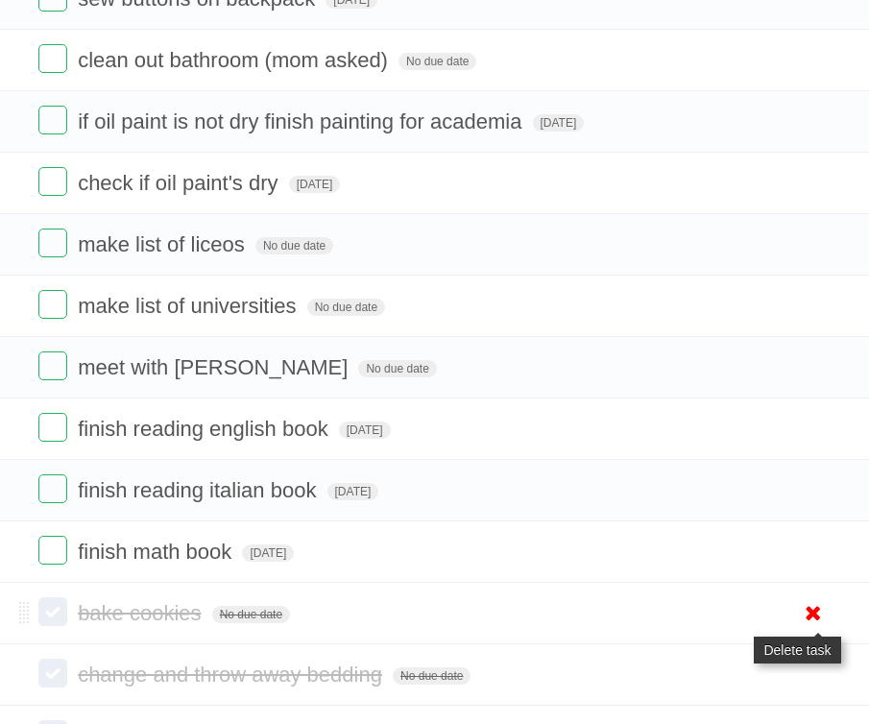
click at [824, 609] on icon at bounding box center [813, 613] width 27 height 32
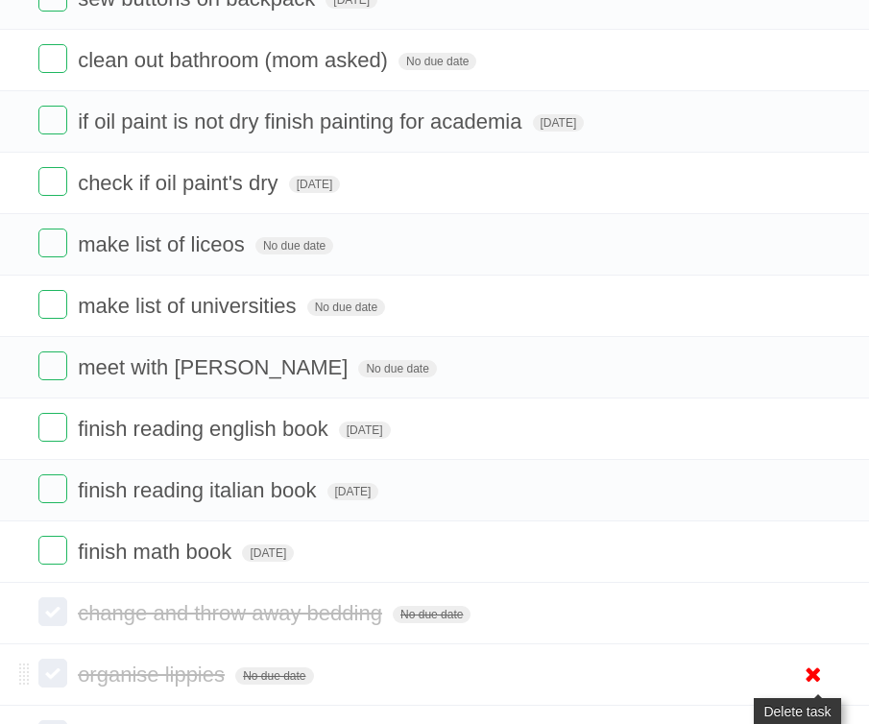
click at [810, 677] on icon at bounding box center [813, 674] width 27 height 32
click at [823, 618] on icon at bounding box center [813, 613] width 27 height 32
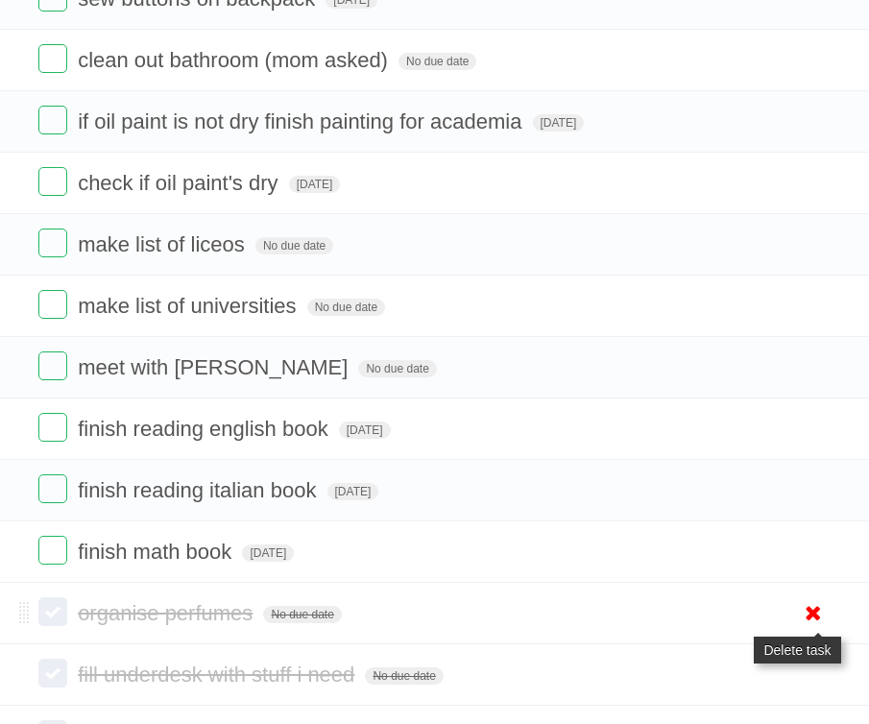
click at [808, 620] on icon at bounding box center [813, 613] width 27 height 32
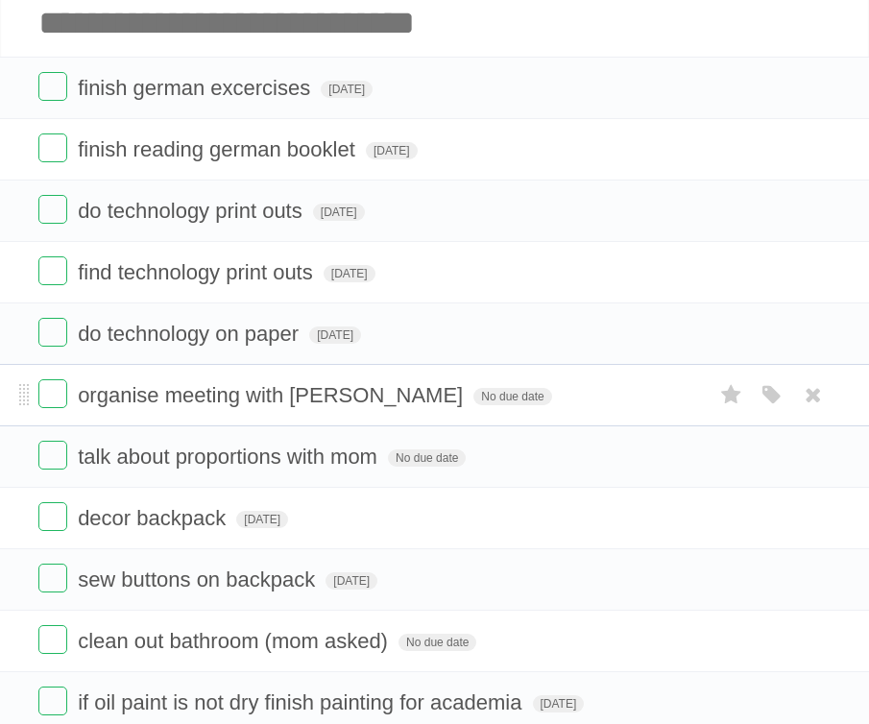
scroll to position [0, 0]
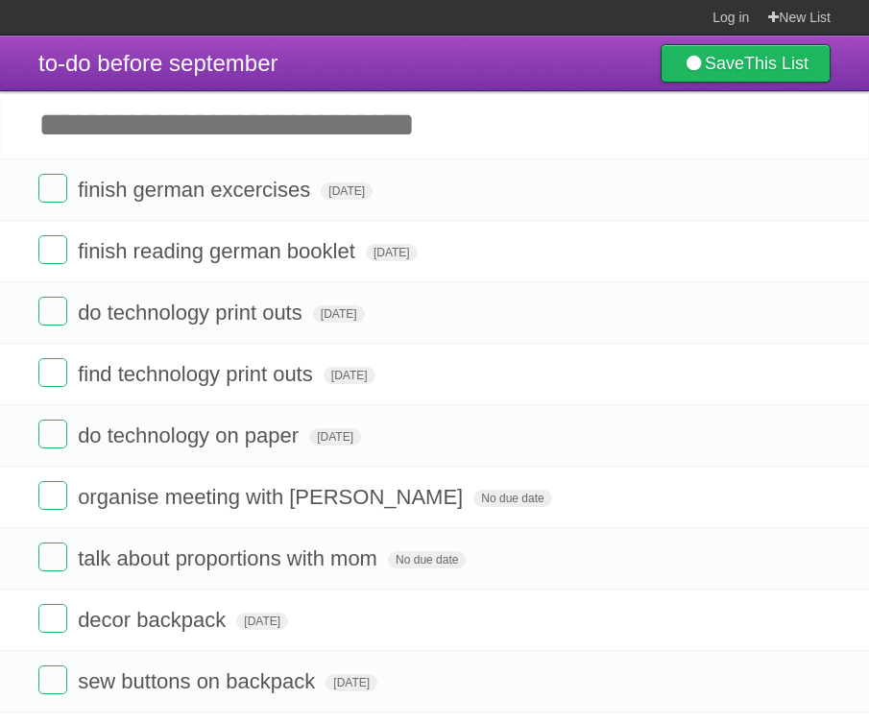
click at [111, 127] on input "Add another task" at bounding box center [434, 124] width 869 height 67
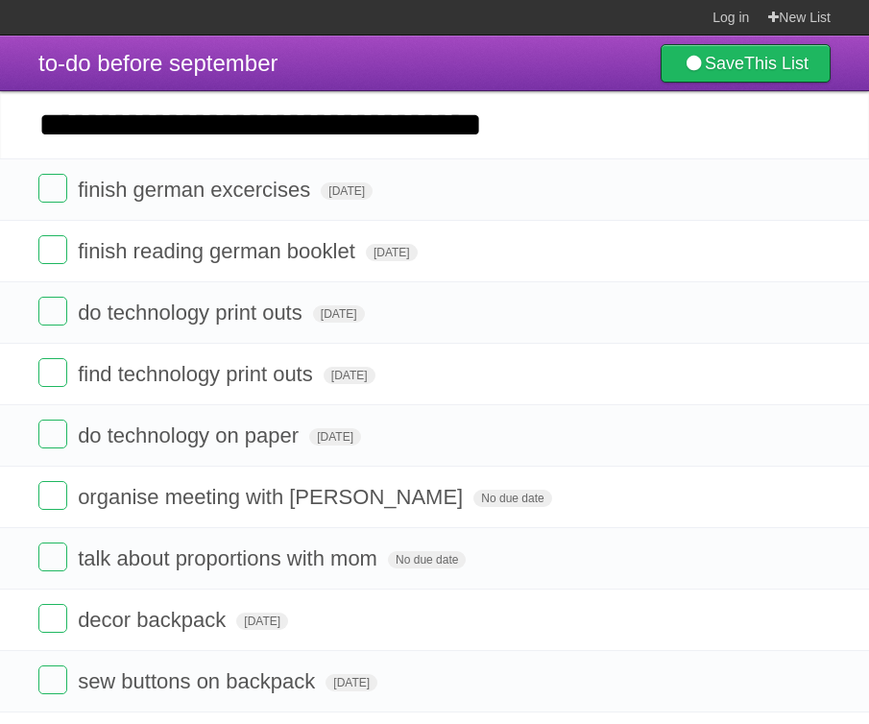
type input "**********"
click input "*********" at bounding box center [0, 0] width 0 height 0
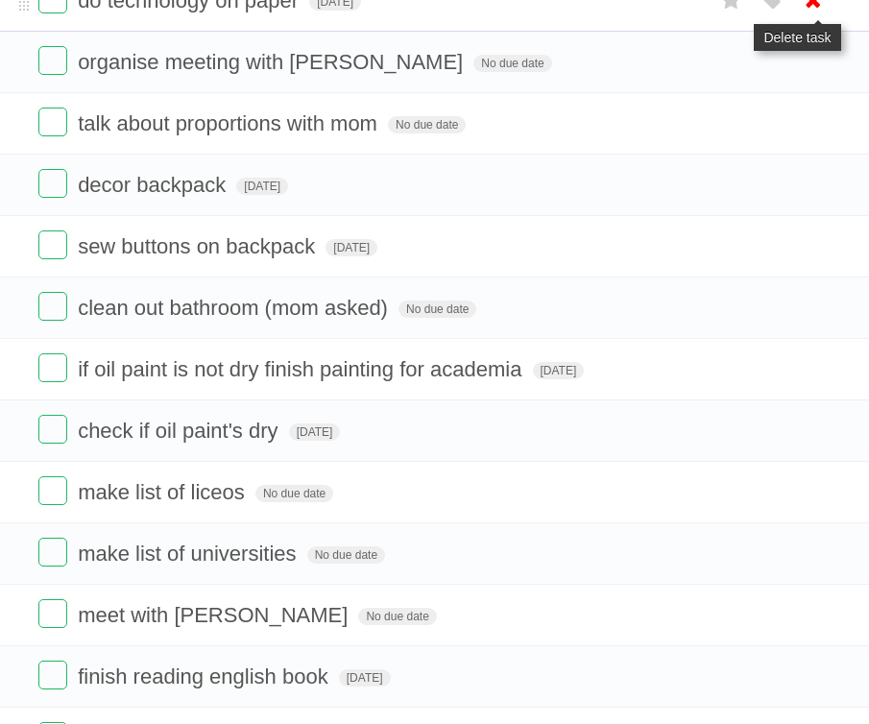
scroll to position [521, 0]
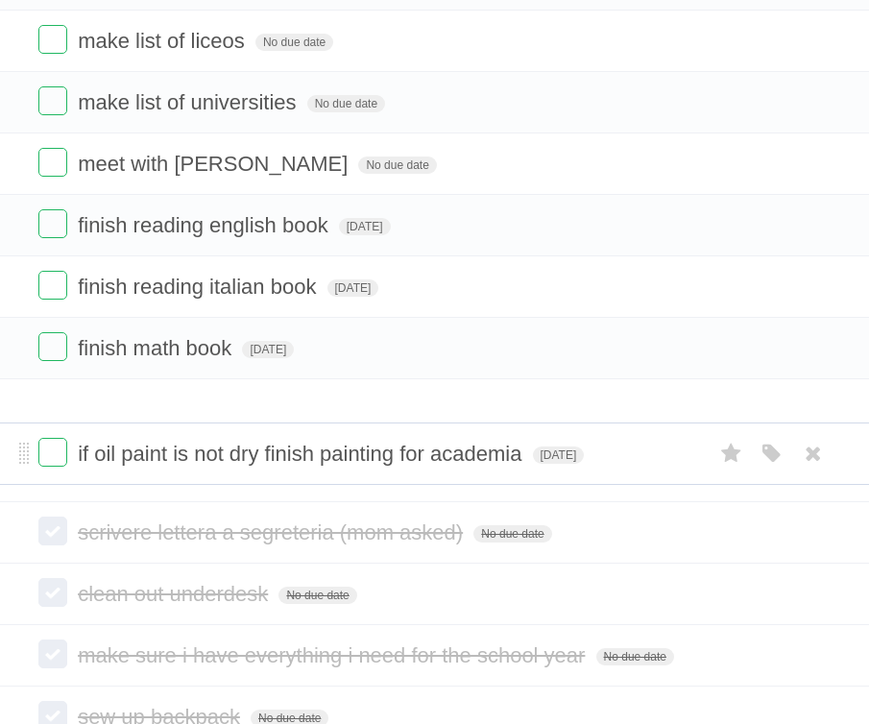
drag, startPoint x: 25, startPoint y: 339, endPoint x: 13, endPoint y: 410, distance: 72.0
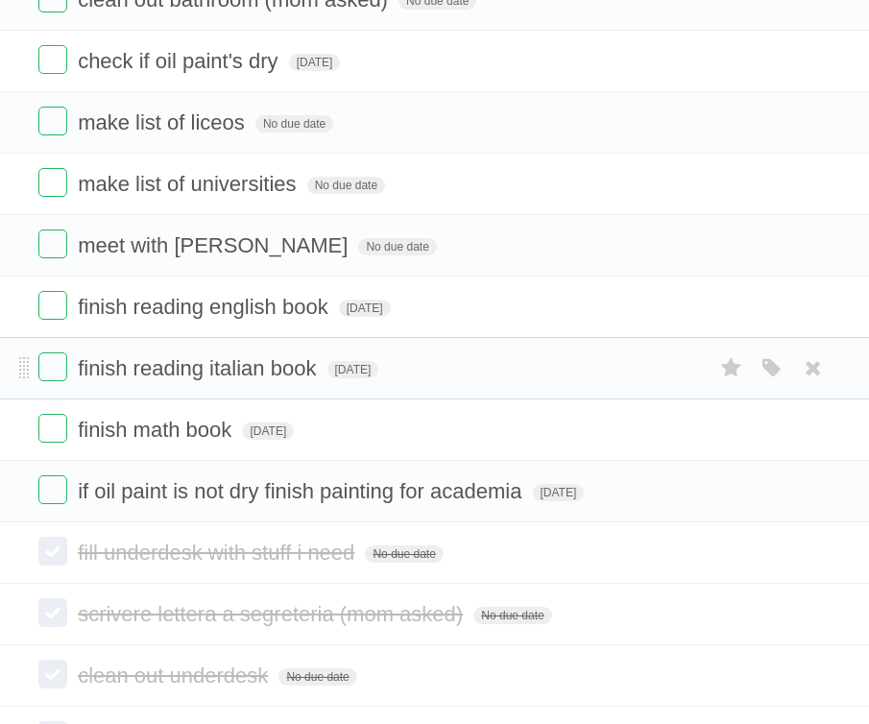
scroll to position [779, 0]
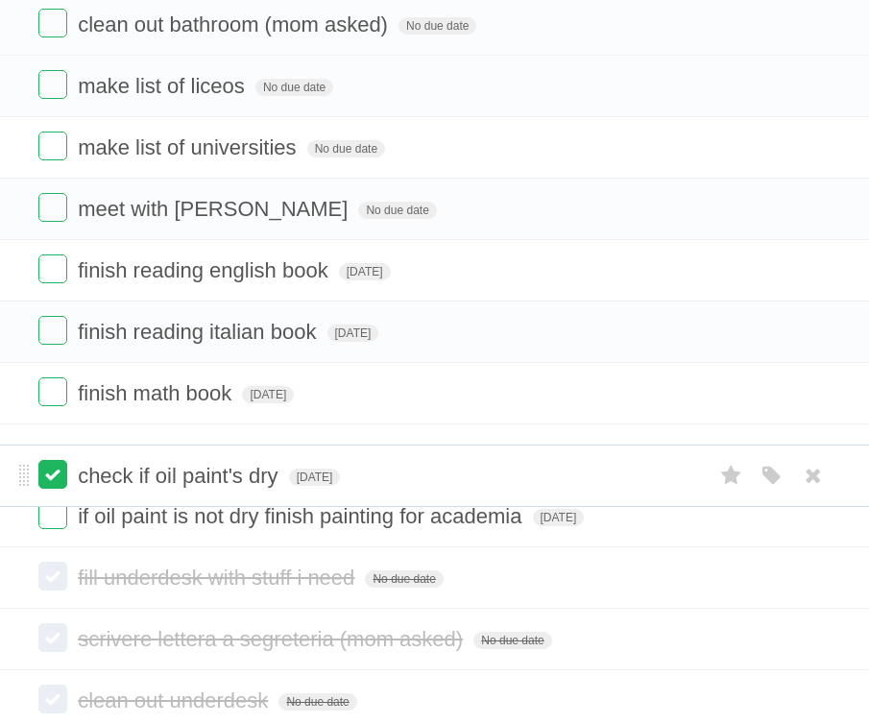
drag, startPoint x: 19, startPoint y: 87, endPoint x: 50, endPoint y: 470, distance: 384.2
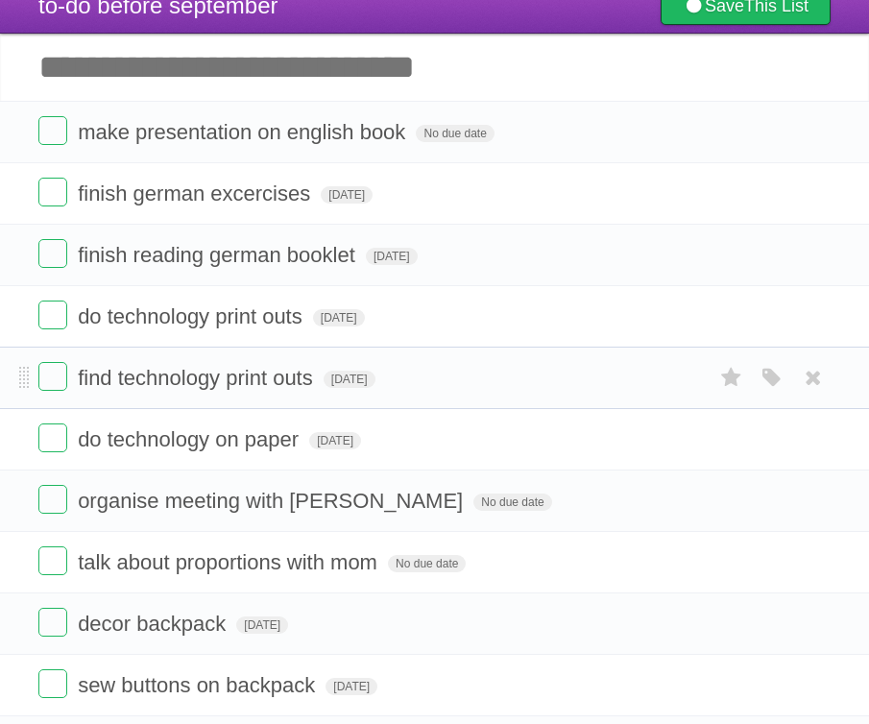
scroll to position [45, 0]
